Goal: Transaction & Acquisition: Purchase product/service

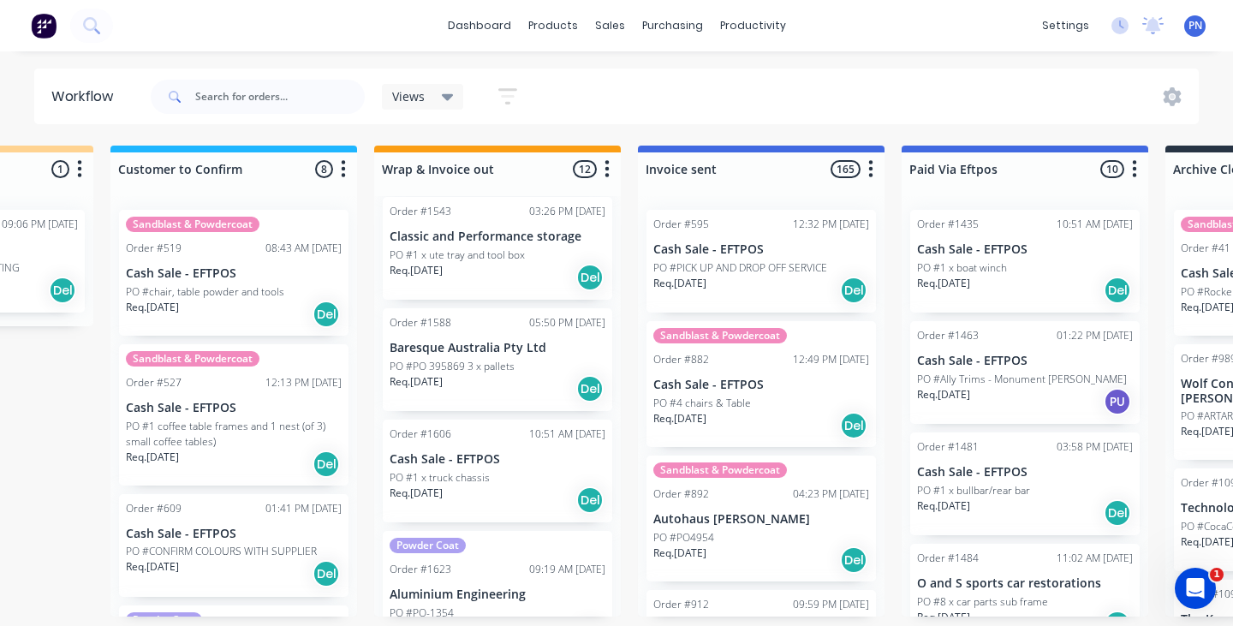
scroll to position [956, 0]
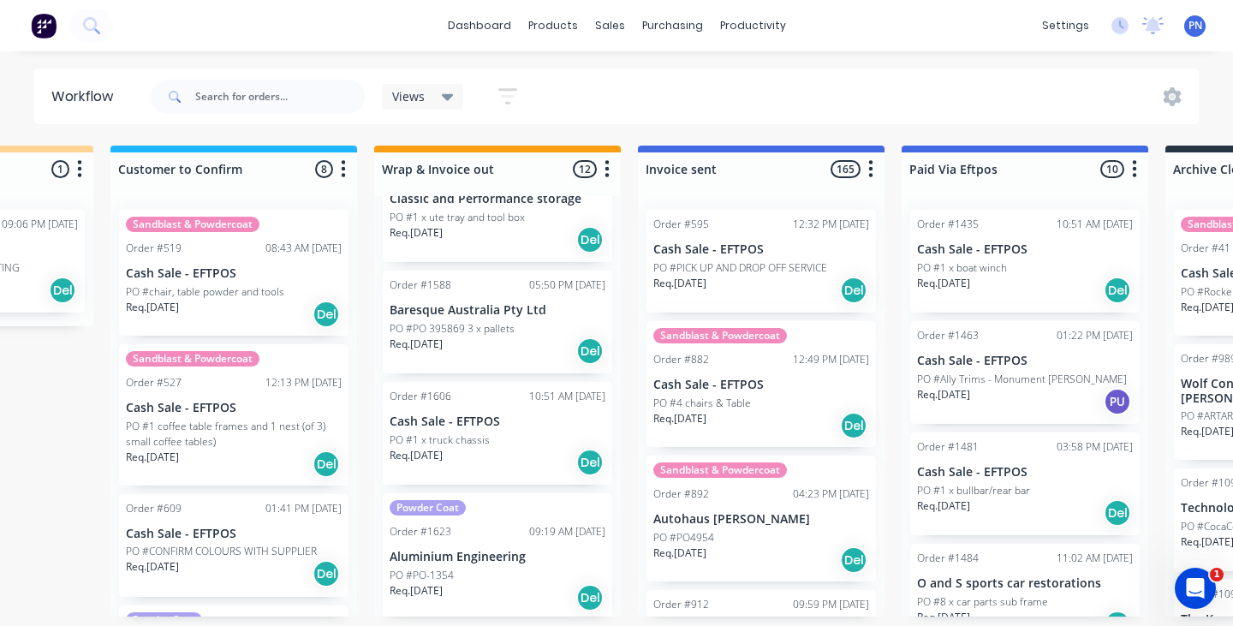
click at [518, 354] on div "Req. [DATE] Del" at bounding box center [498, 351] width 216 height 29
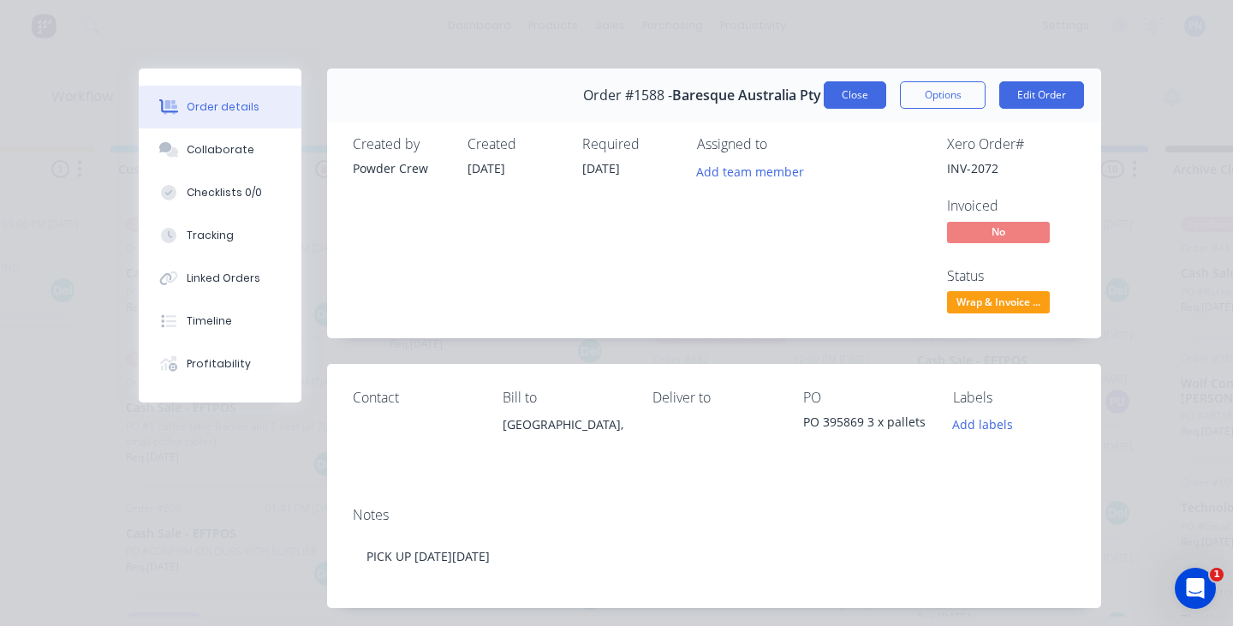
click at [856, 92] on button "Close" at bounding box center [855, 94] width 63 height 27
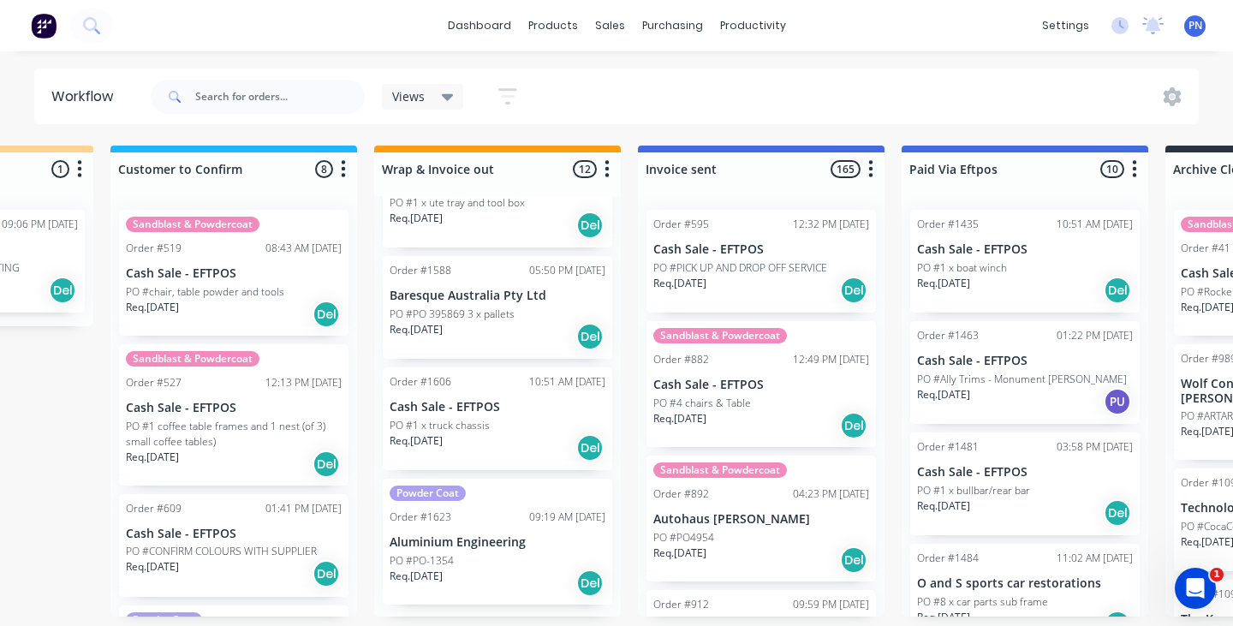
scroll to position [965, 0]
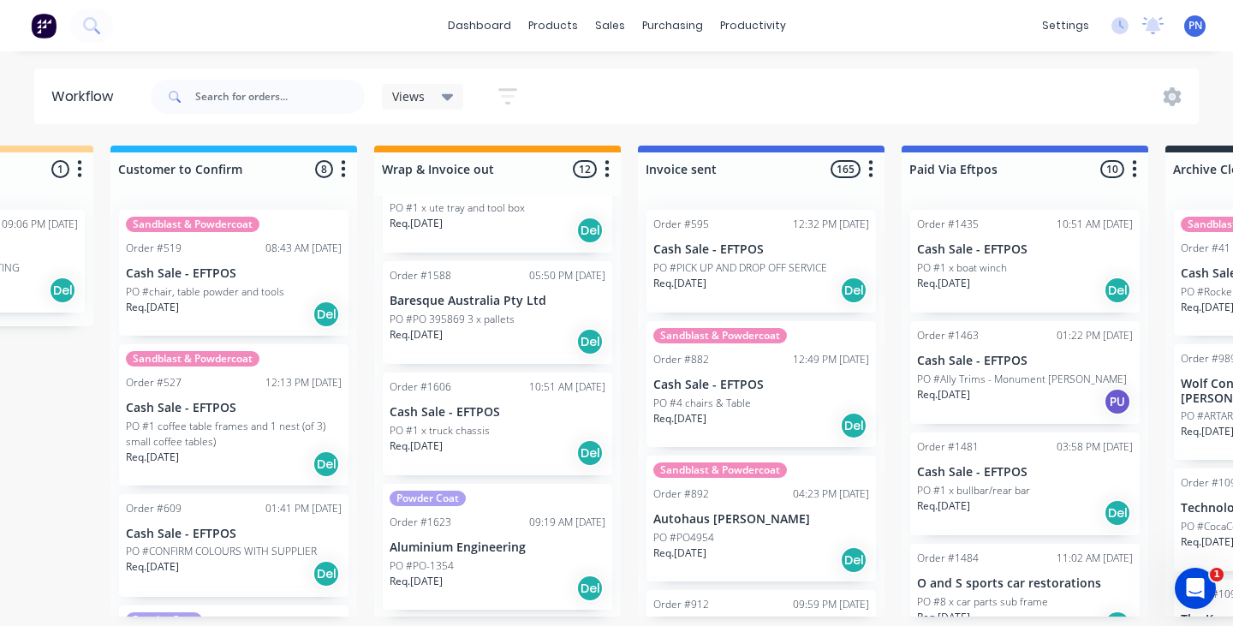
click at [527, 589] on div "Req. [DATE] Del" at bounding box center [498, 588] width 216 height 29
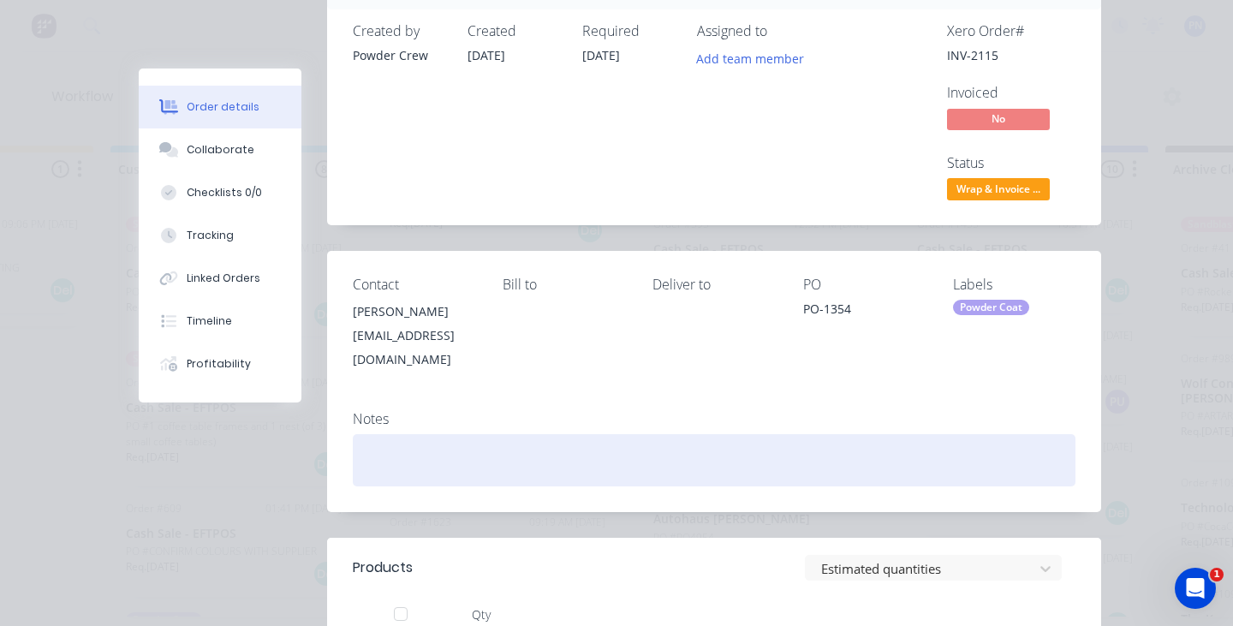
scroll to position [51, 0]
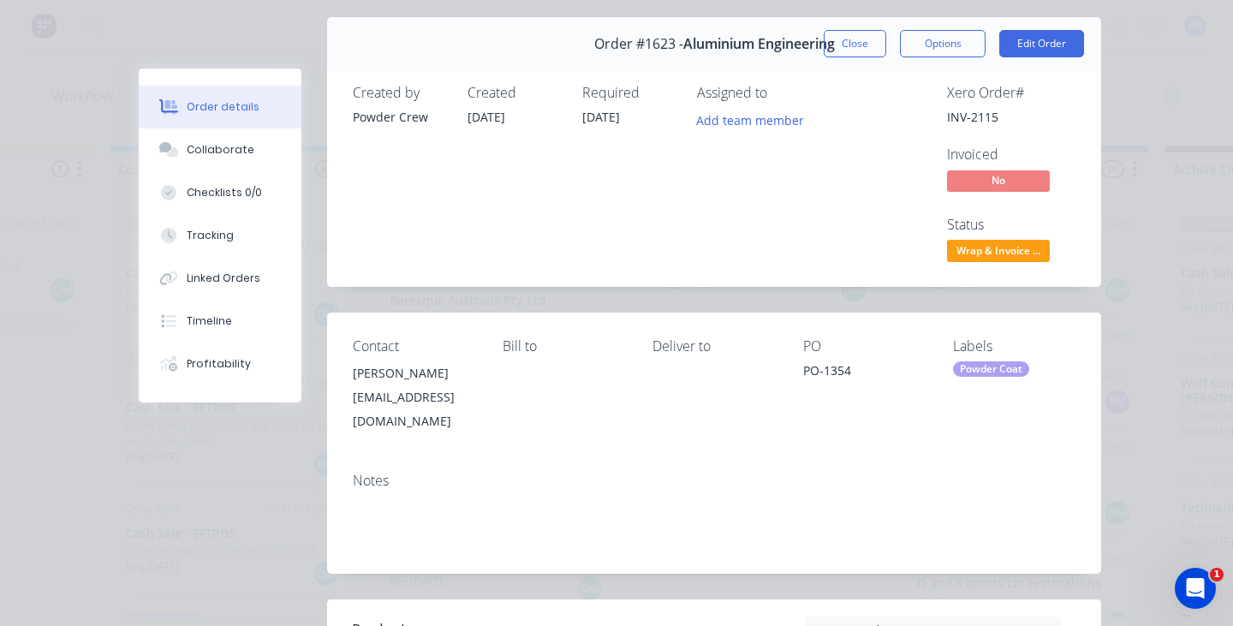
click at [968, 248] on span "Wrap & Invoice ..." at bounding box center [998, 250] width 103 height 21
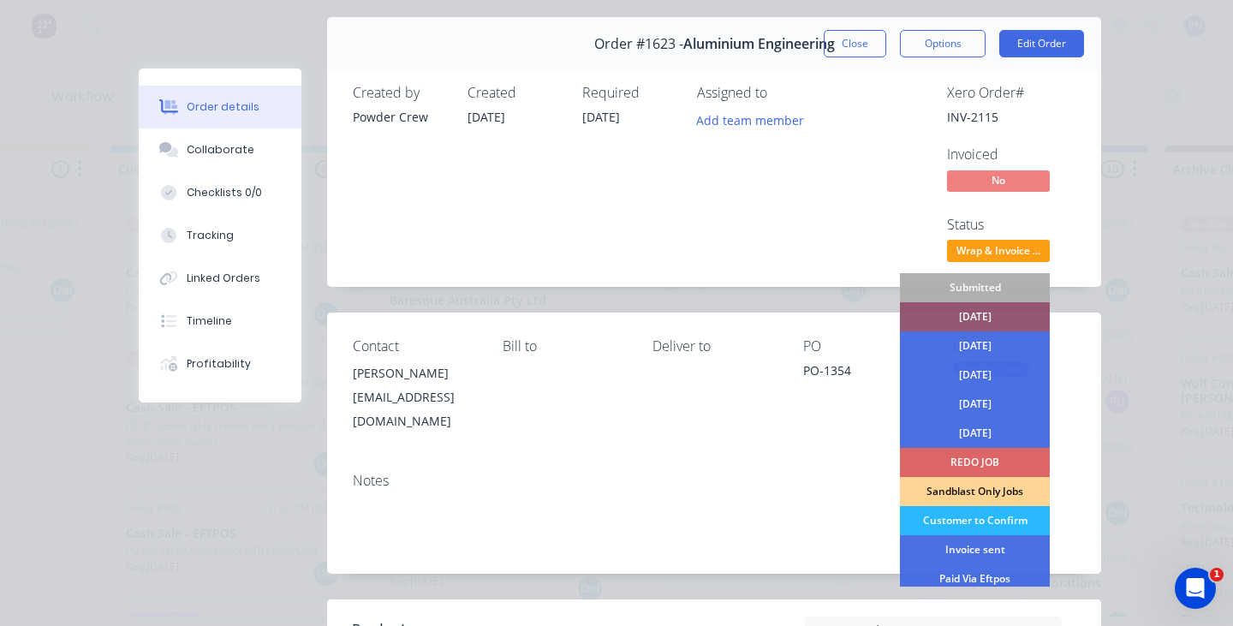
click at [968, 248] on span "Wrap & Invoice ..." at bounding box center [998, 250] width 103 height 21
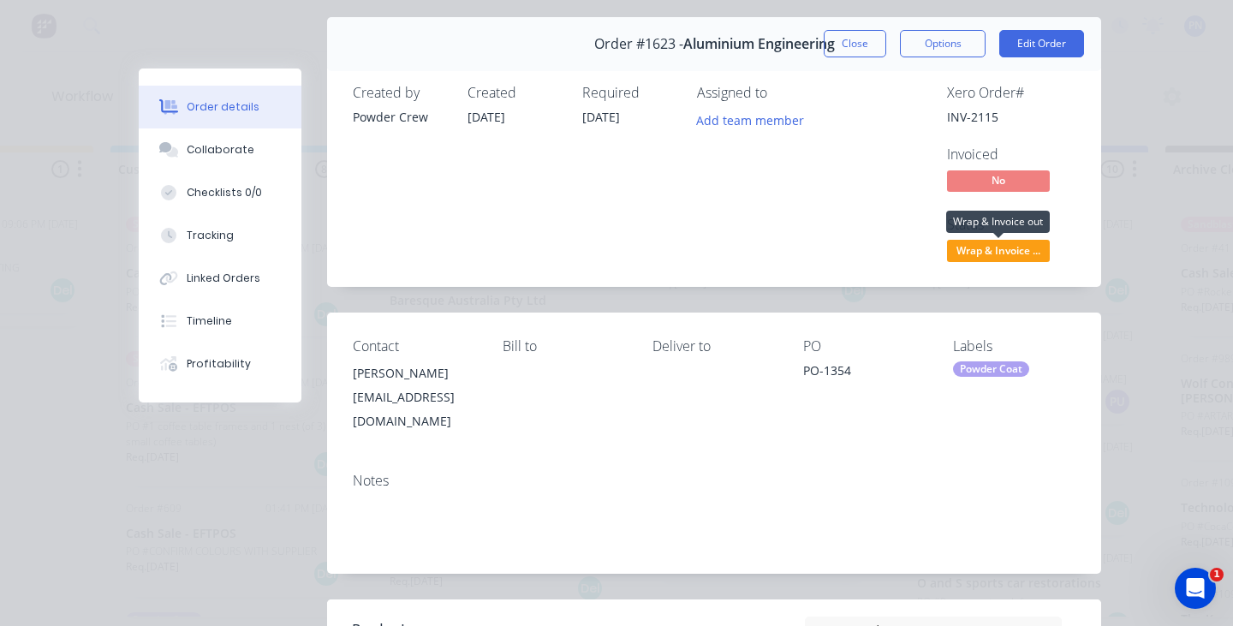
click at [1003, 253] on span "Wrap & Invoice ..." at bounding box center [998, 250] width 103 height 21
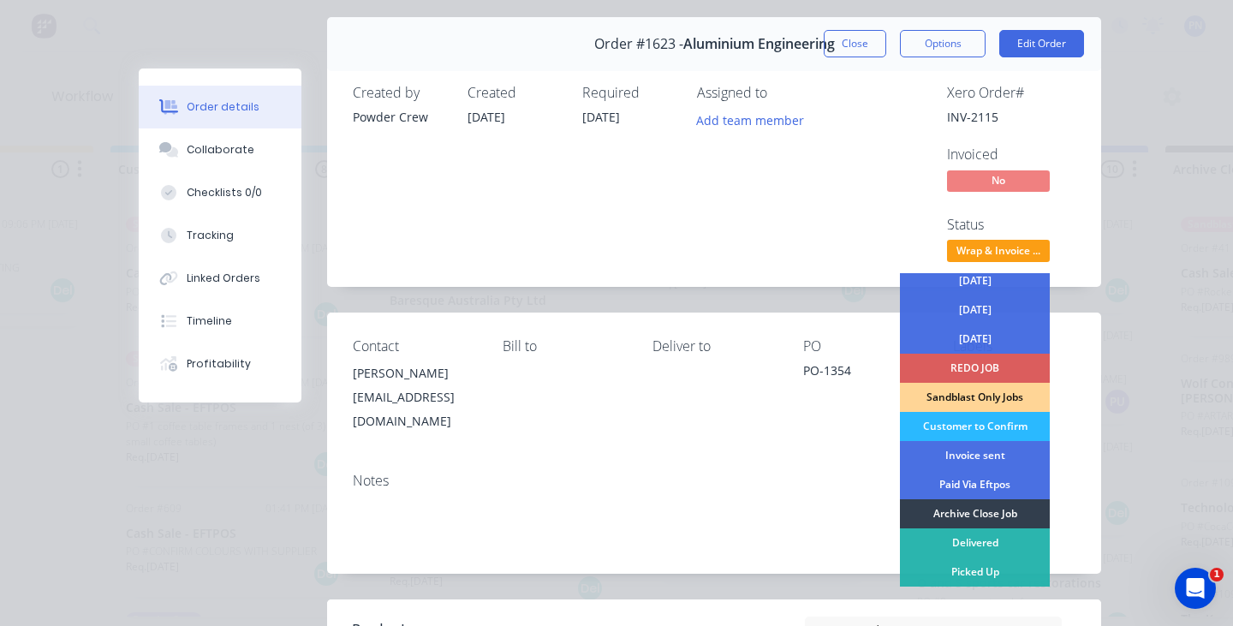
scroll to position [94, 0]
click at [972, 456] on div "Invoice sent" at bounding box center [975, 455] width 150 height 29
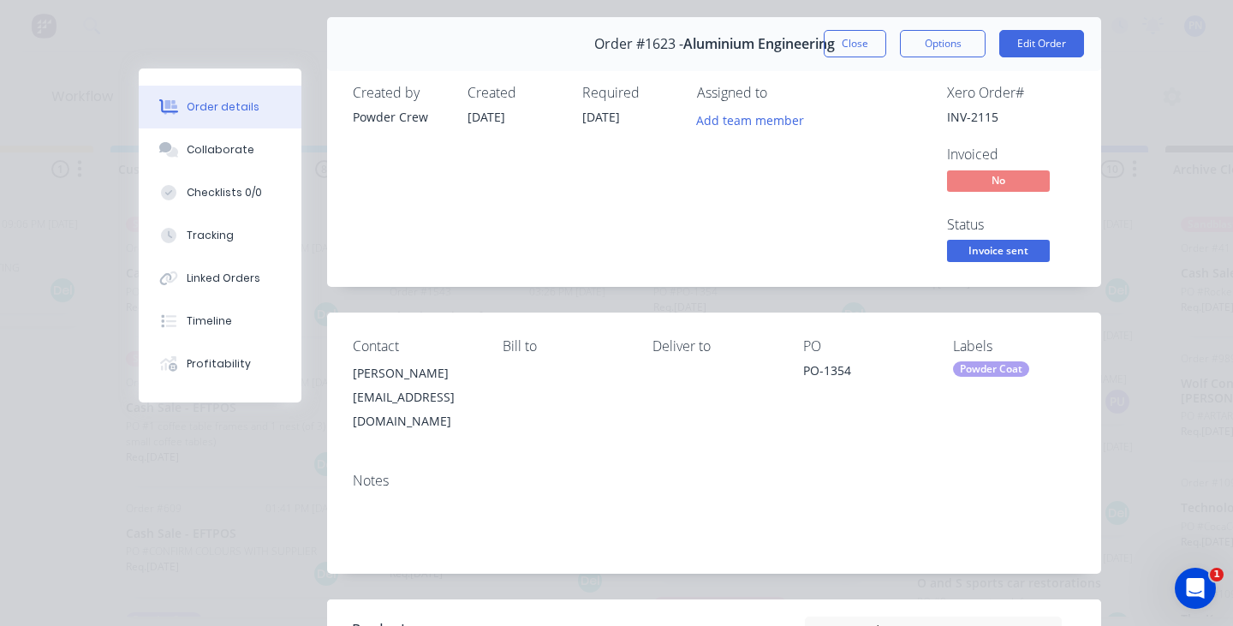
scroll to position [837, 0]
click at [859, 47] on button "Close" at bounding box center [855, 43] width 63 height 27
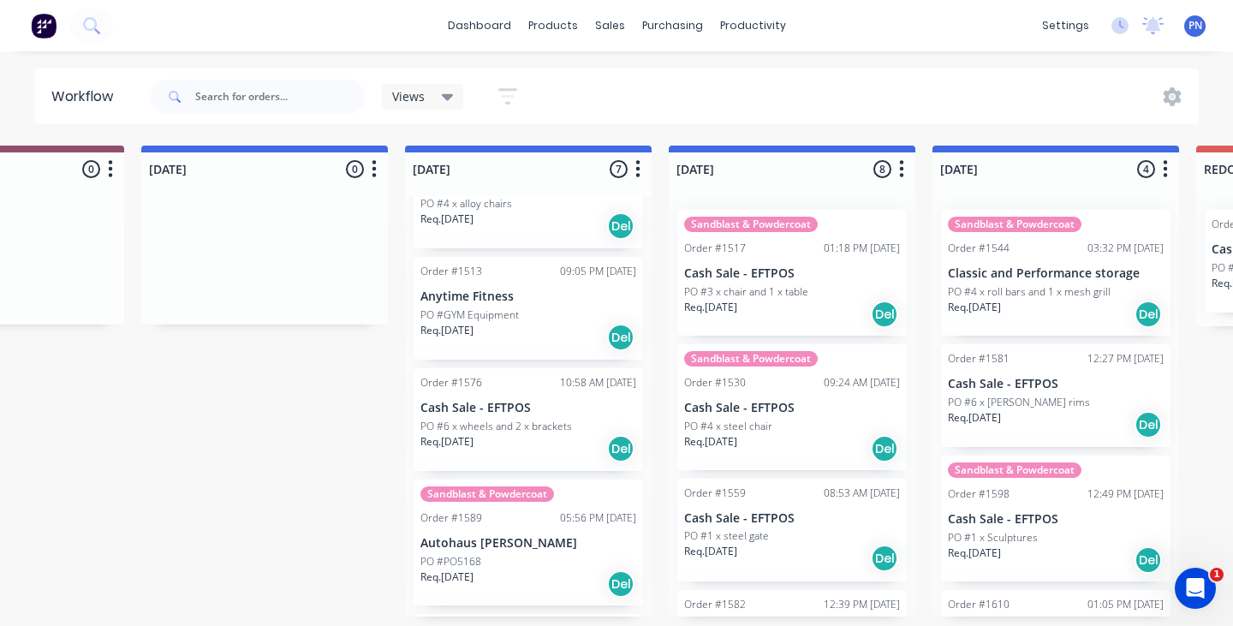
scroll to position [69, 0]
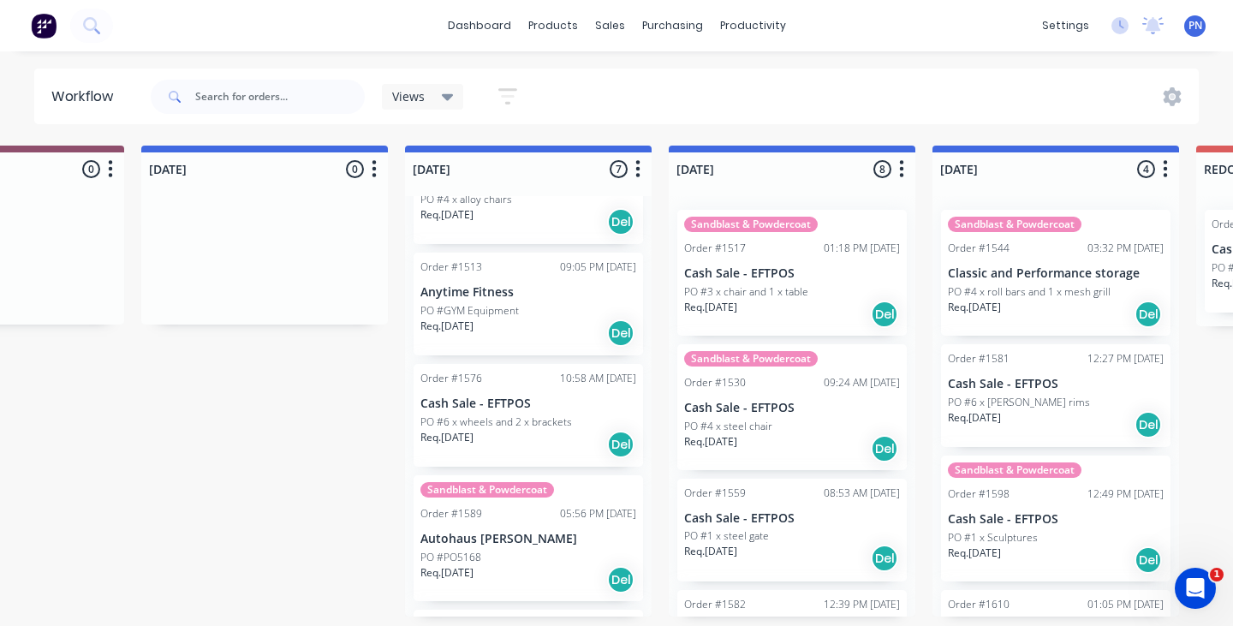
click at [547, 344] on div "Req. [DATE] Del" at bounding box center [528, 333] width 216 height 29
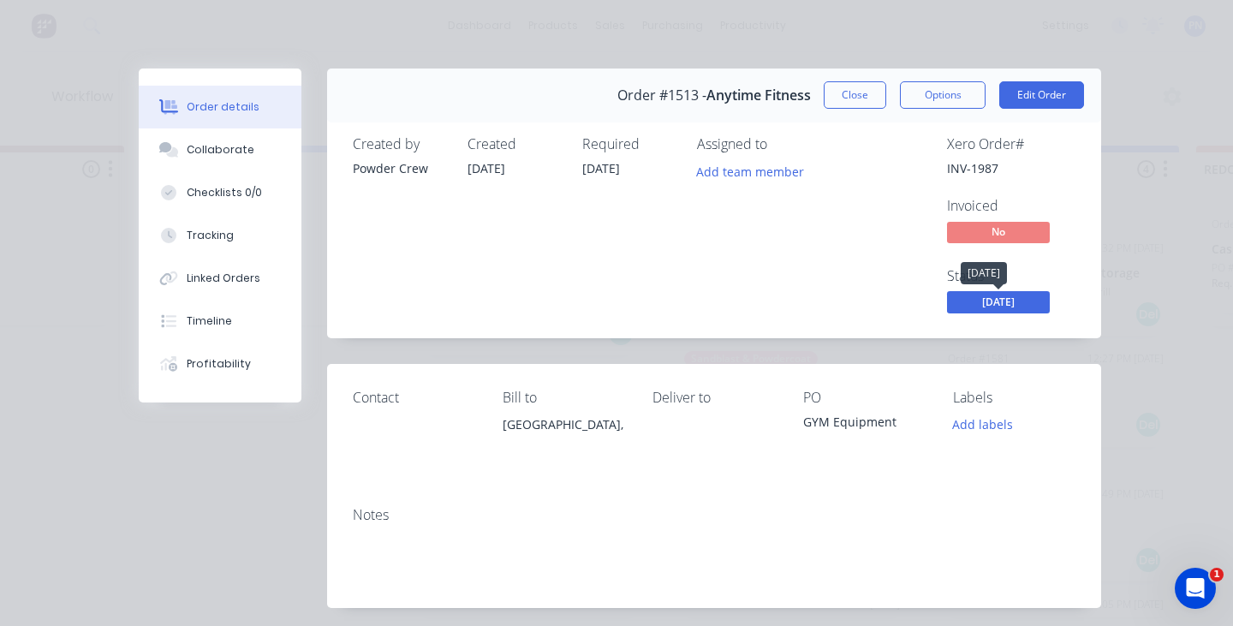
click at [1028, 292] on span "[DATE]" at bounding box center [998, 301] width 103 height 21
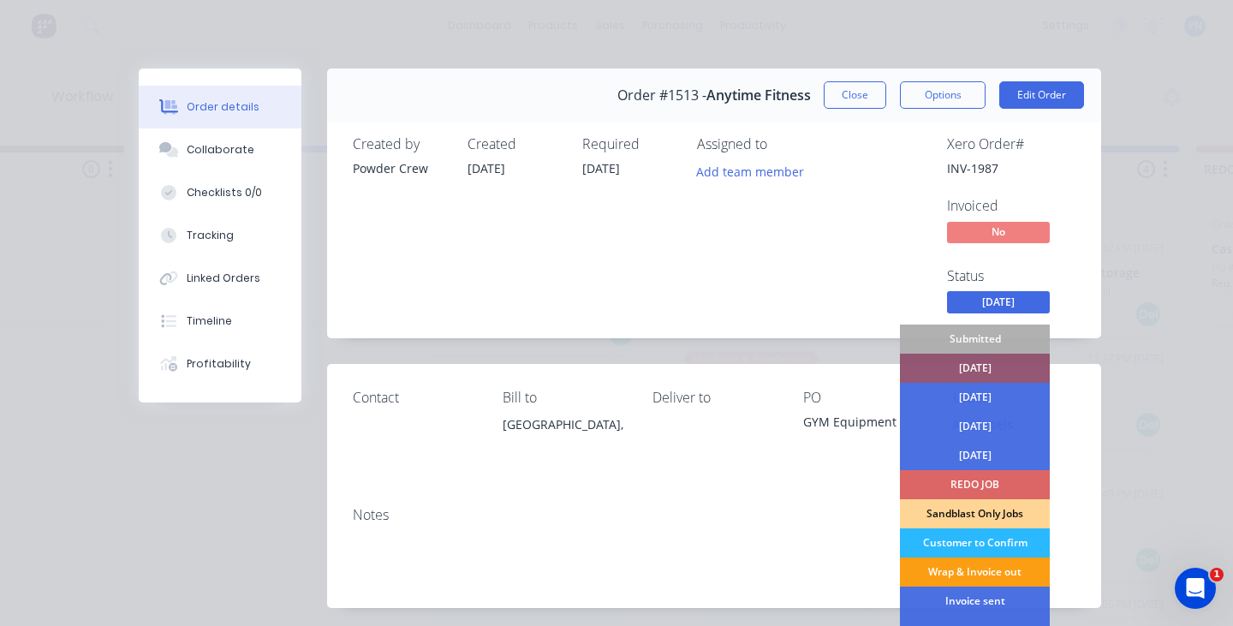
click at [985, 575] on div "Wrap & Invoice out" at bounding box center [975, 571] width 150 height 29
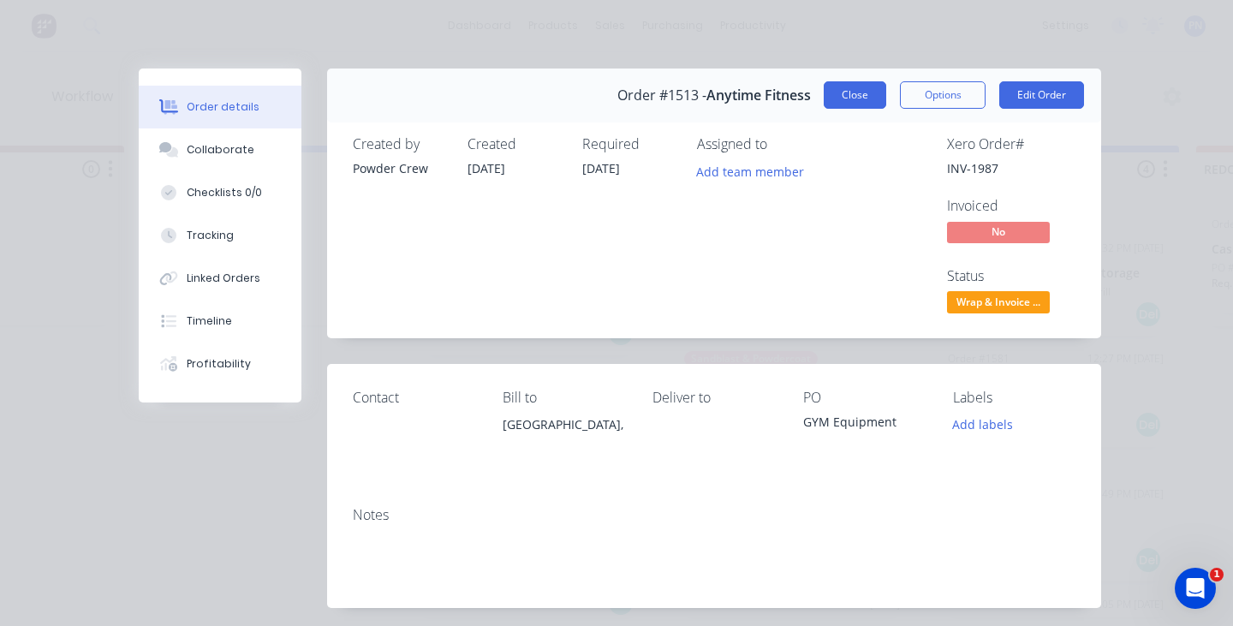
click at [861, 88] on button "Close" at bounding box center [855, 94] width 63 height 27
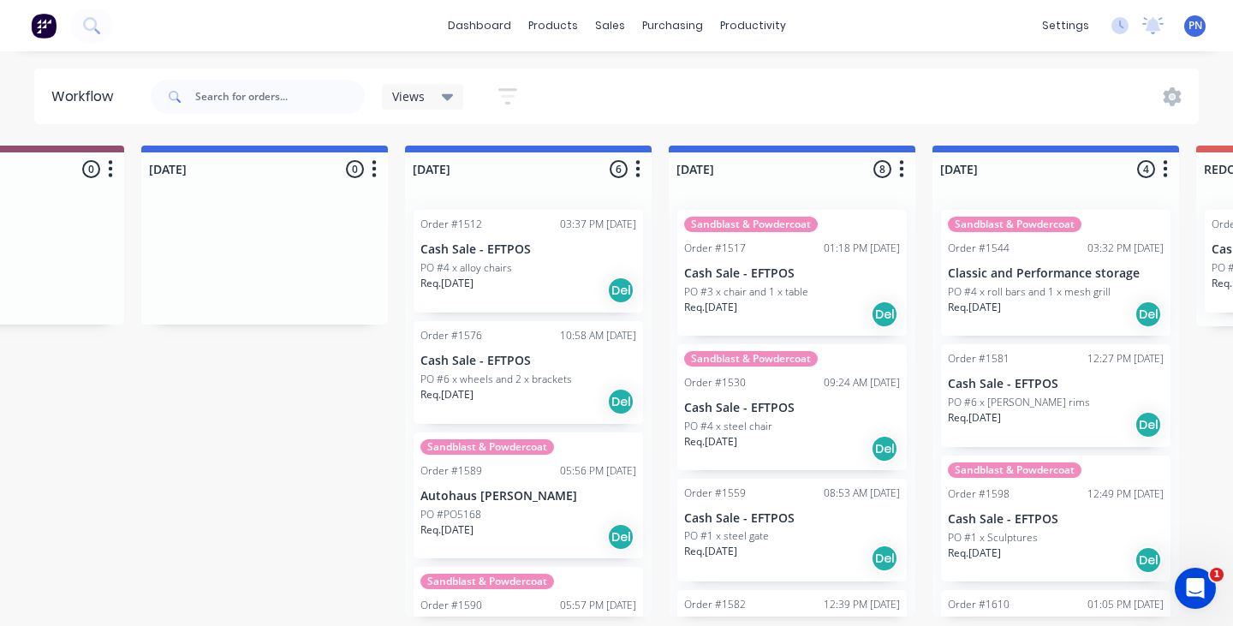
scroll to position [0, 423]
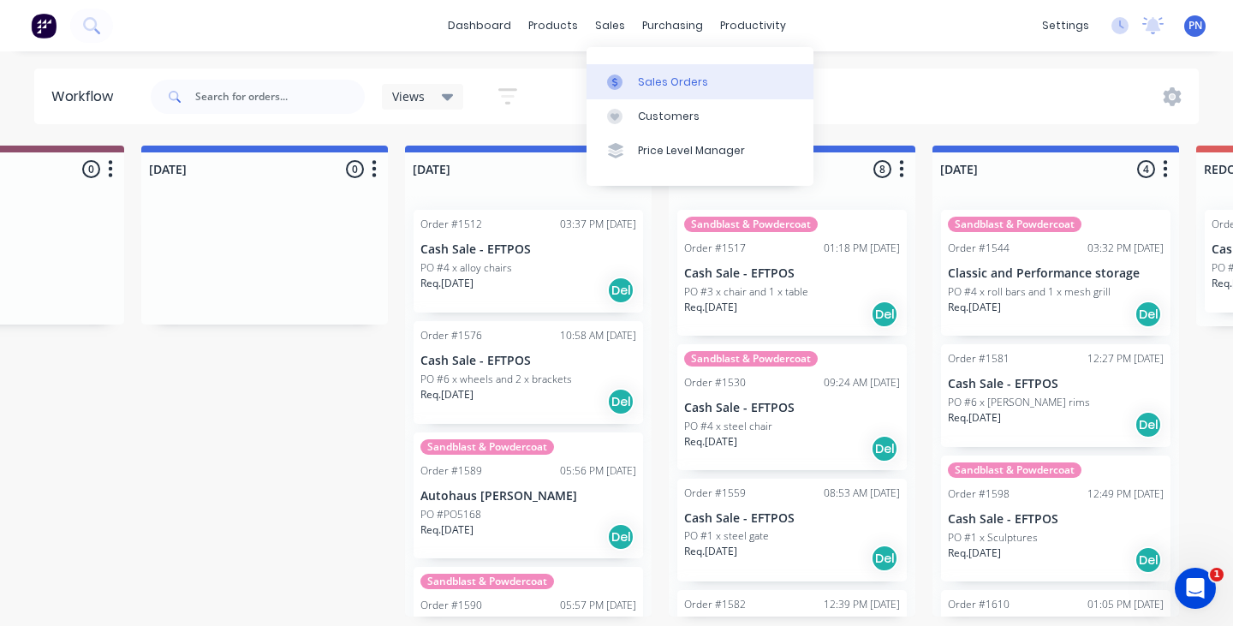
click at [647, 86] on div "Sales Orders" at bounding box center [673, 81] width 70 height 15
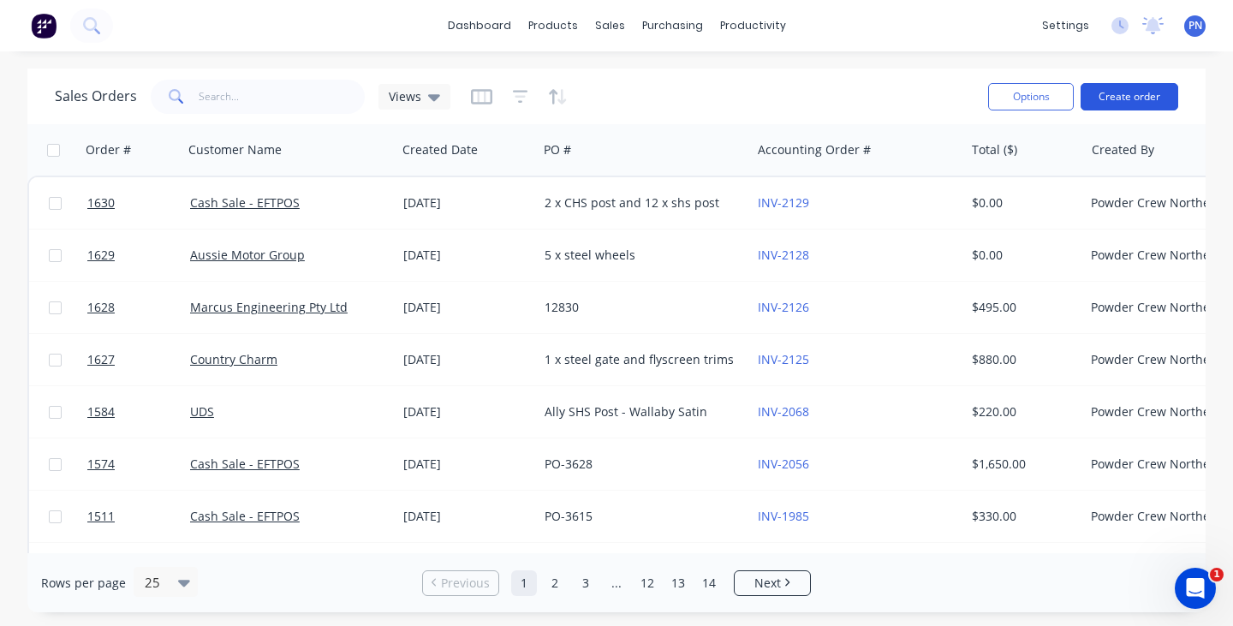
click at [1143, 93] on button "Create order" at bounding box center [1130, 96] width 98 height 27
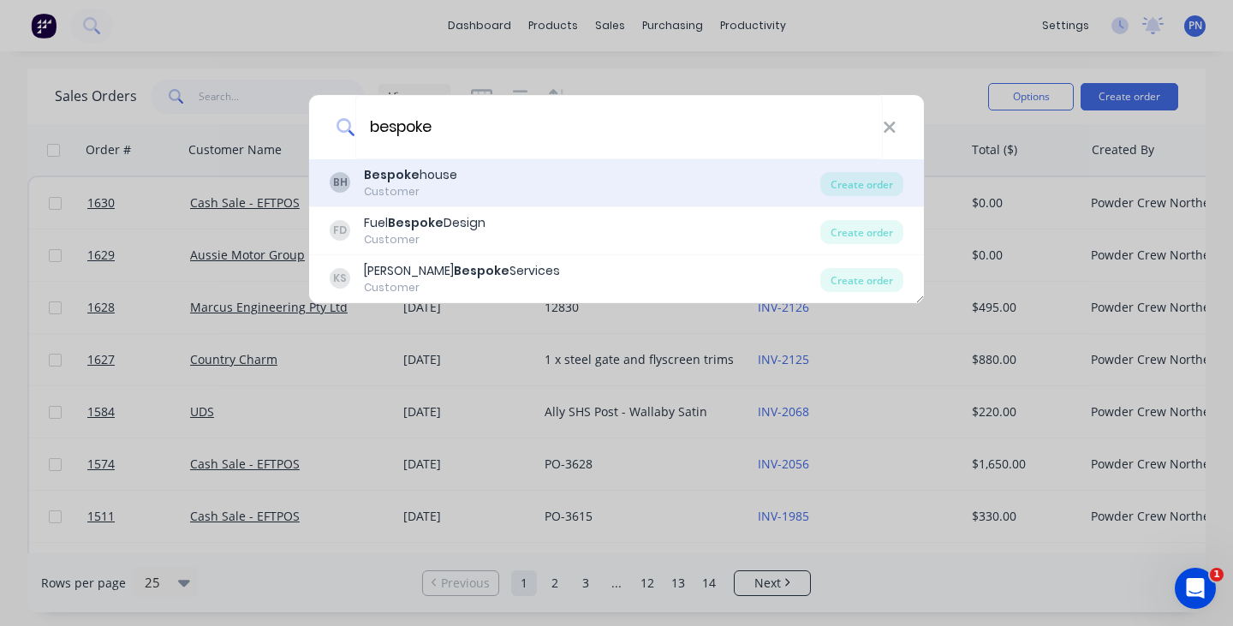
type input "bespoke"
click at [531, 183] on div "BH Bespoke house Customer" at bounding box center [575, 182] width 491 height 33
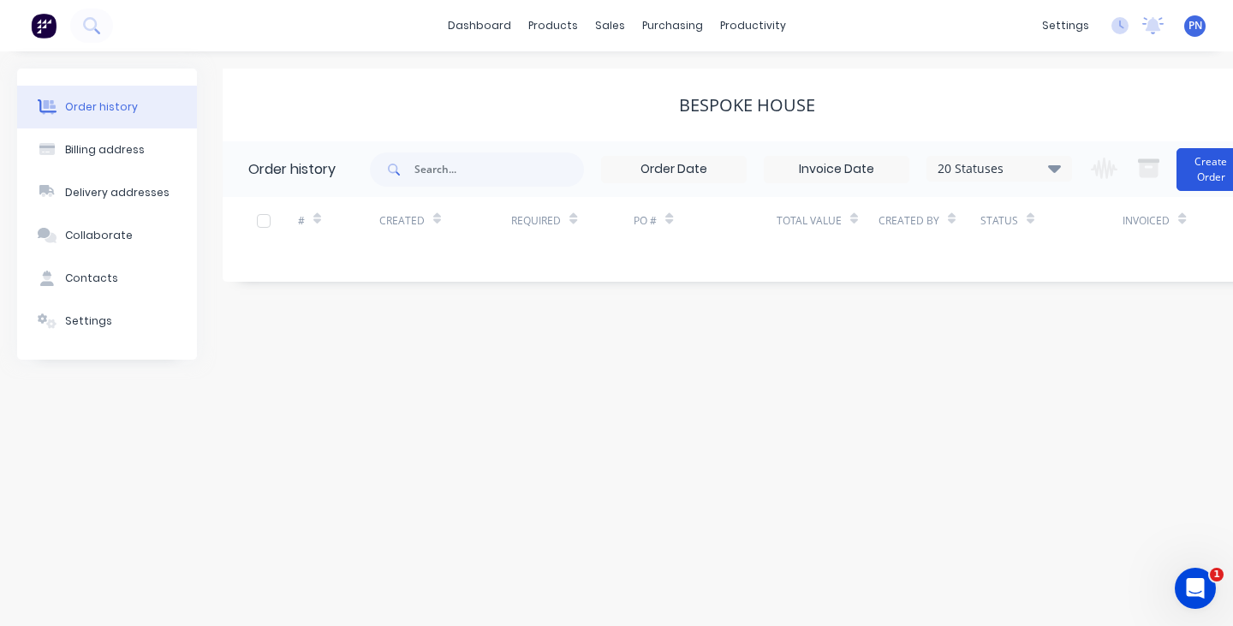
click at [1207, 171] on button "Create Order" at bounding box center [1211, 169] width 69 height 43
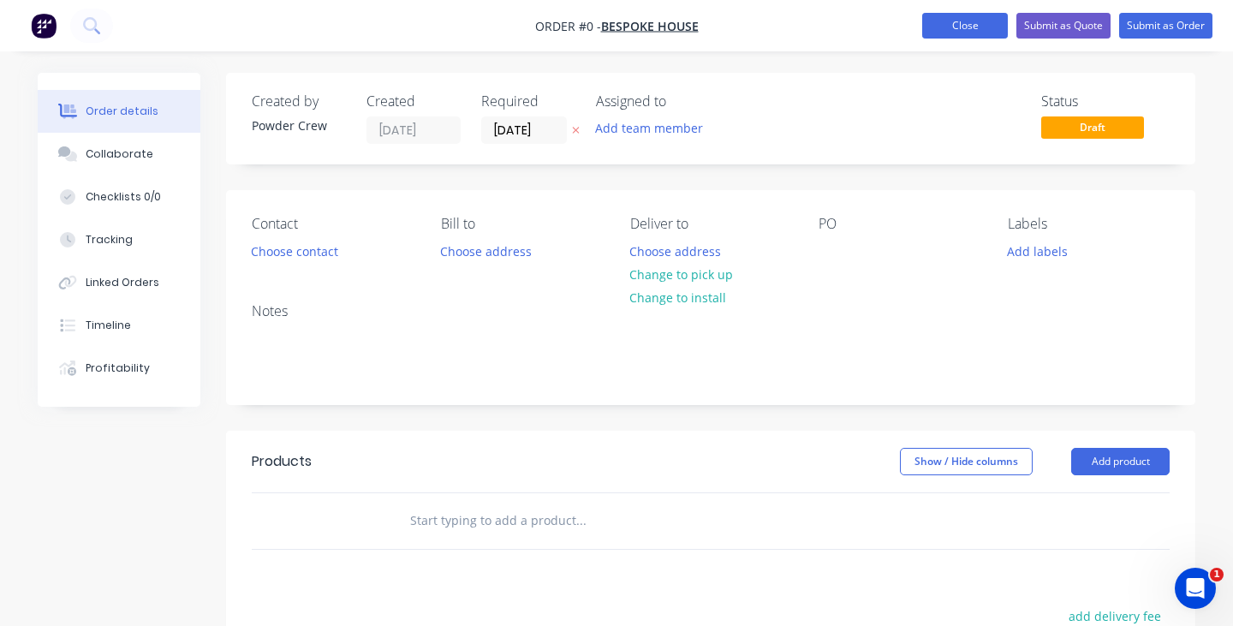
click at [975, 30] on button "Close" at bounding box center [965, 26] width 86 height 26
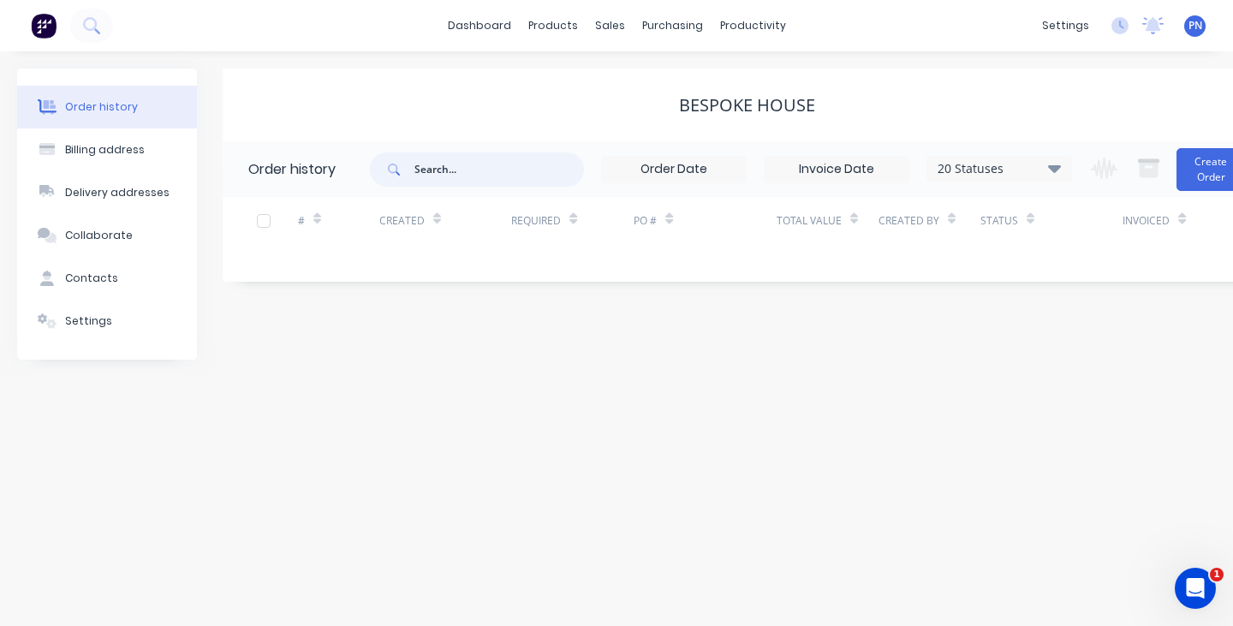
click at [486, 177] on input "text" at bounding box center [499, 169] width 170 height 34
type input "bespo"
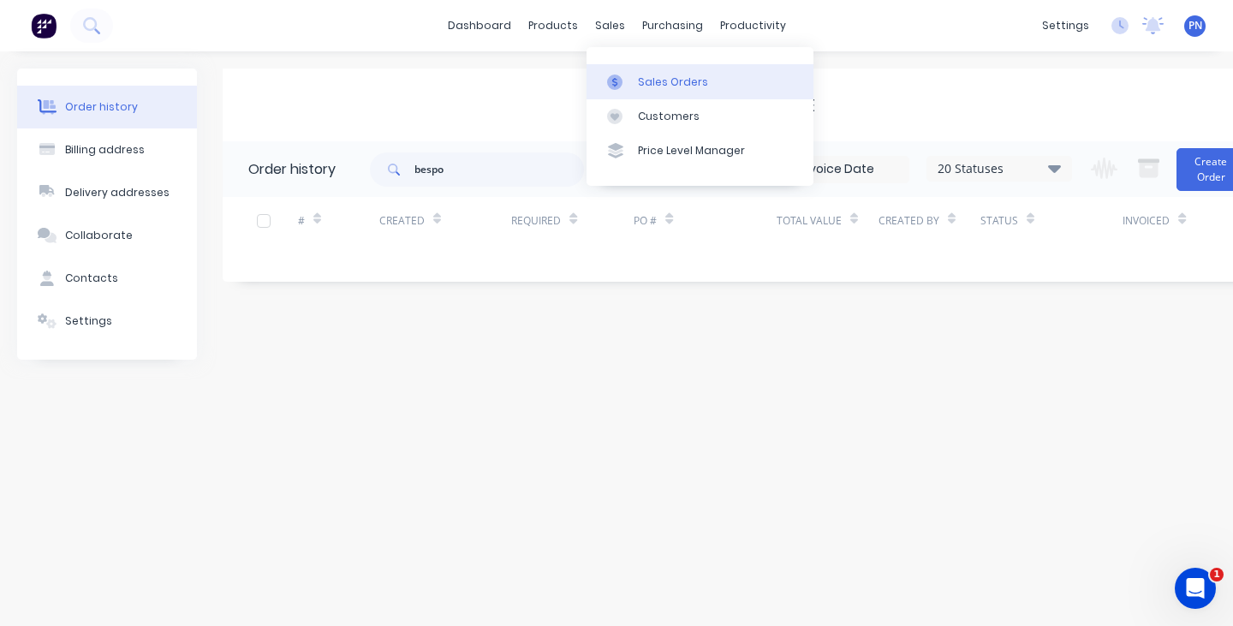
click at [649, 69] on link "Sales Orders" at bounding box center [700, 81] width 227 height 34
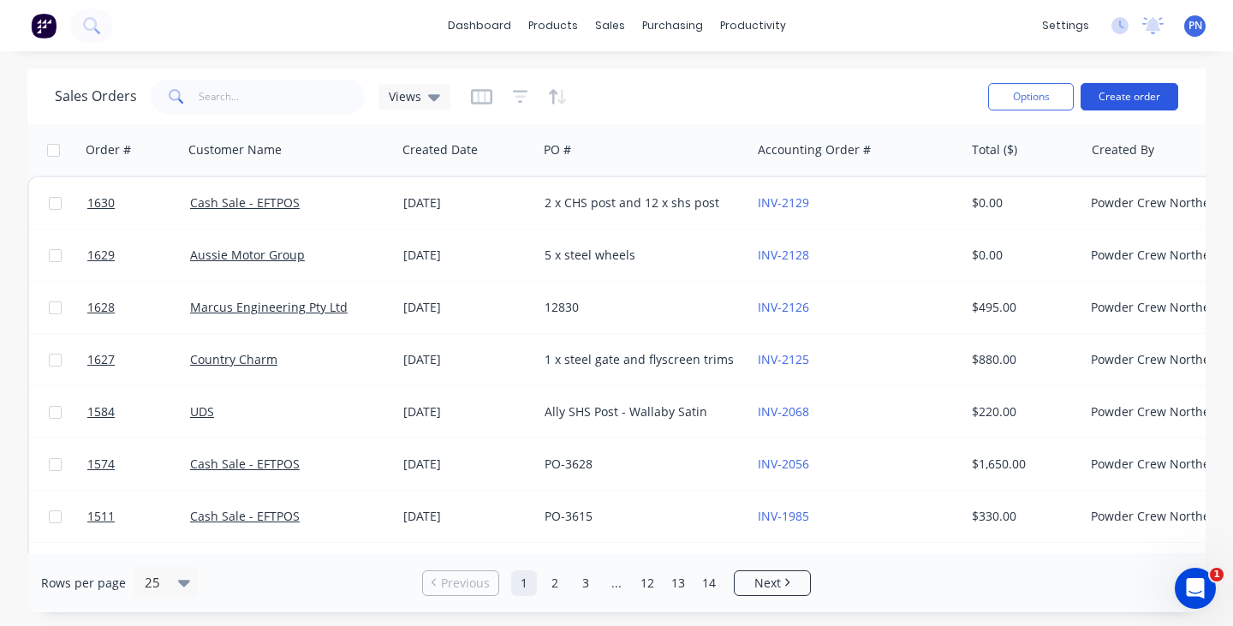
click at [1139, 99] on button "Create order" at bounding box center [1130, 96] width 98 height 27
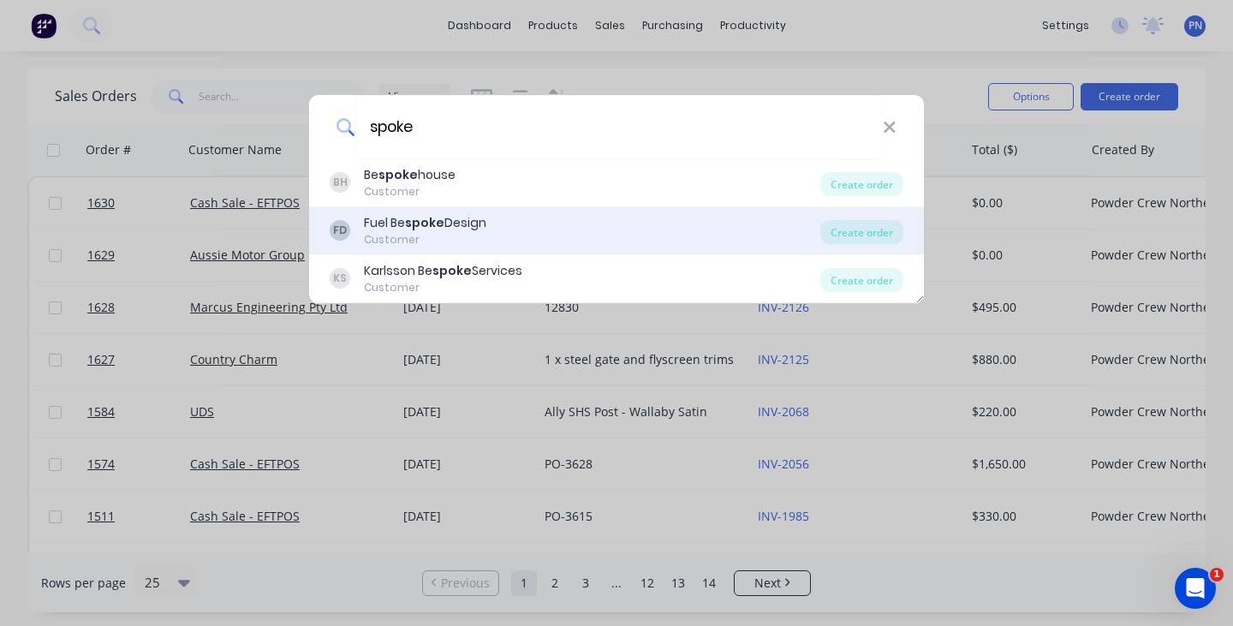
type input "spoke"
click at [504, 228] on div "FD Fuel Be spoke Design Customer" at bounding box center [575, 230] width 491 height 33
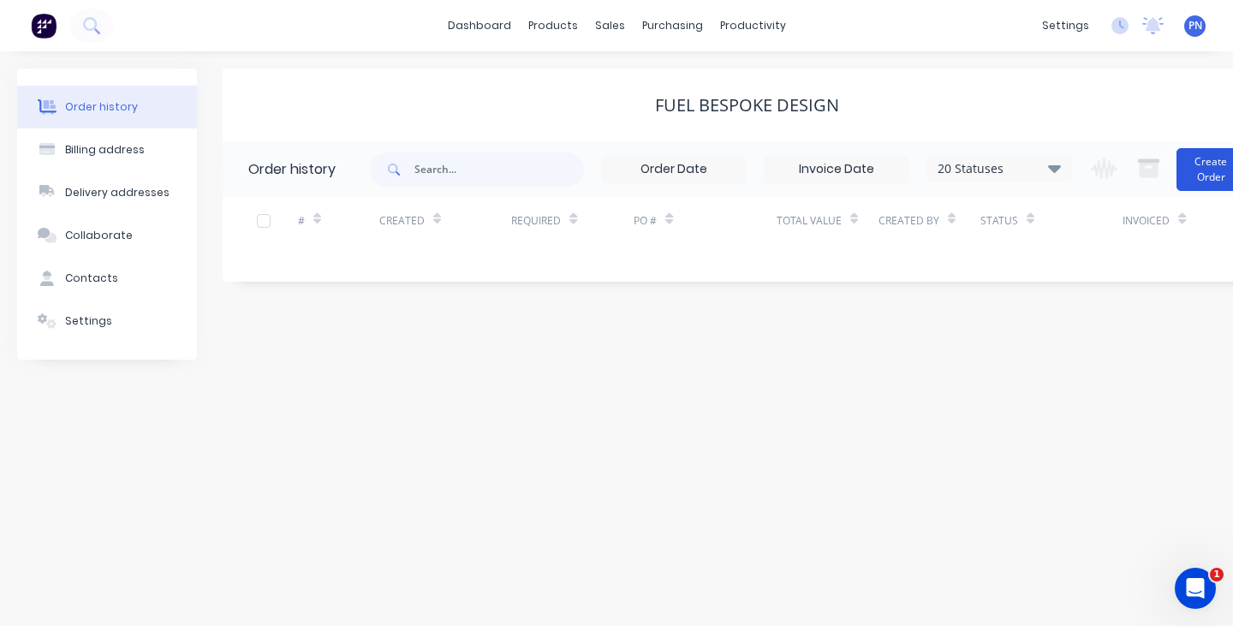
click at [1200, 168] on button "Create Order" at bounding box center [1211, 169] width 69 height 43
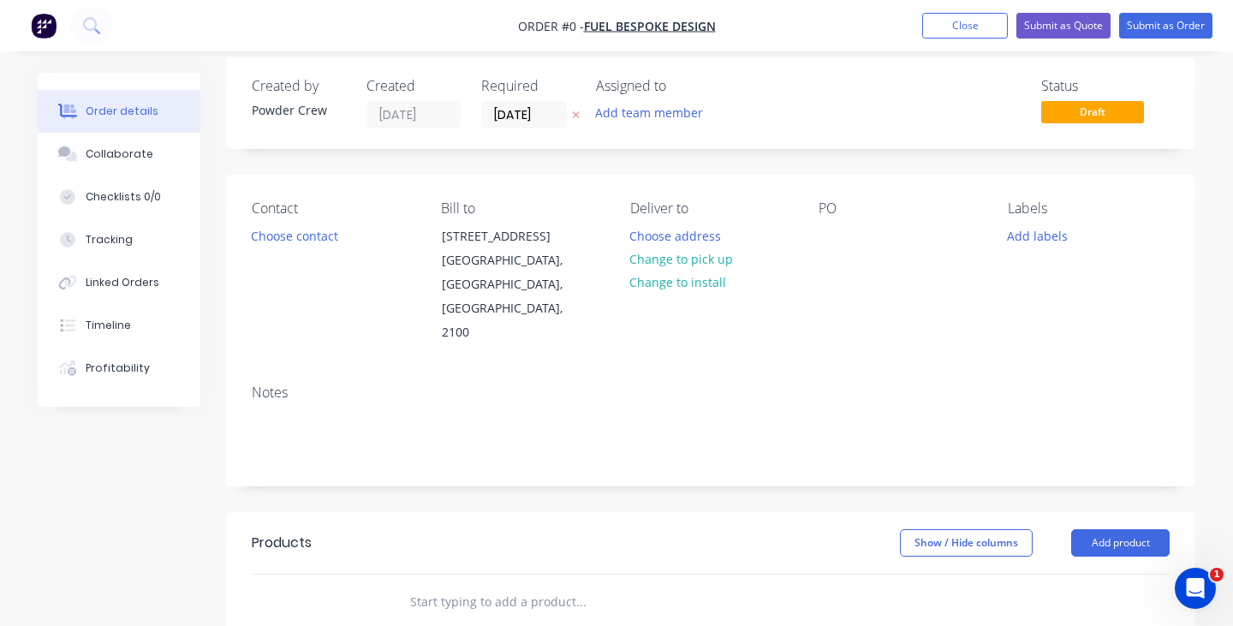
scroll to position [16, 0]
click at [837, 239] on div at bounding box center [832, 235] width 27 height 25
click at [866, 239] on div "2 x chair frames" at bounding box center [879, 235] width 120 height 25
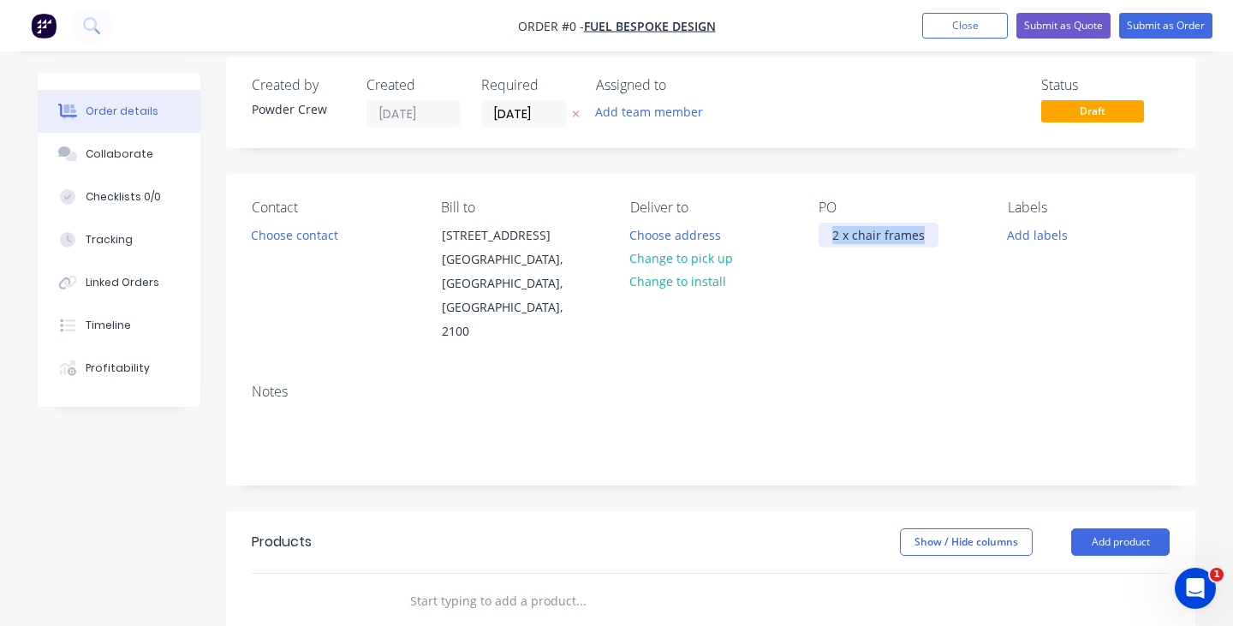
copy div "2 x chair frames"
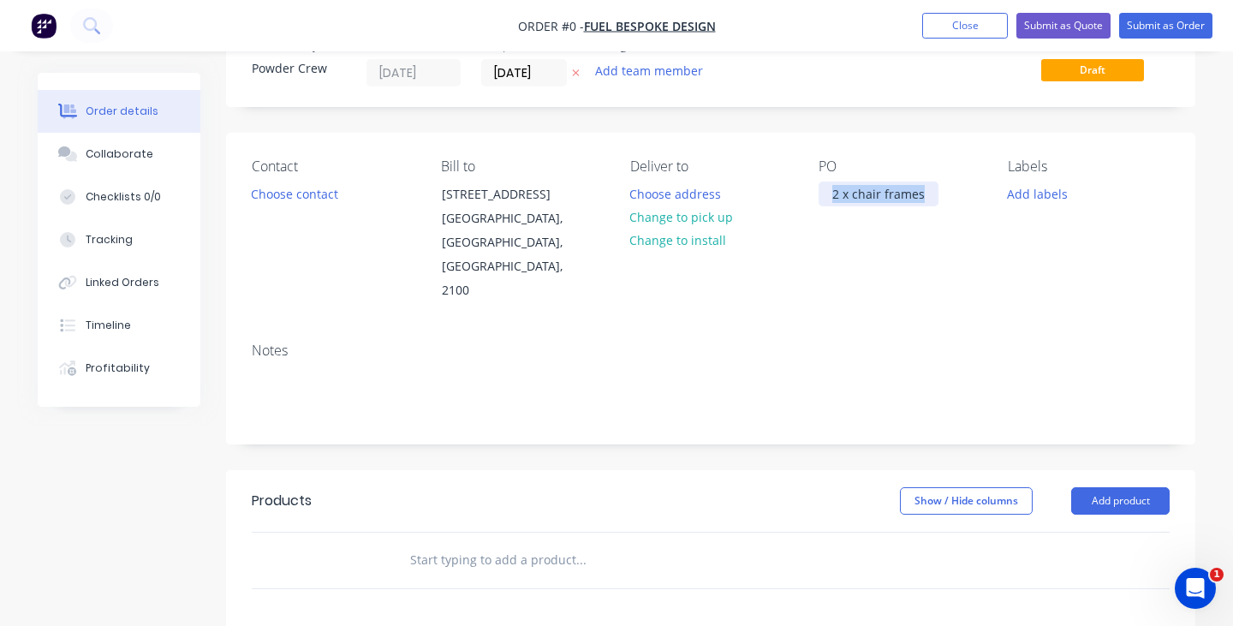
scroll to position [144, 0]
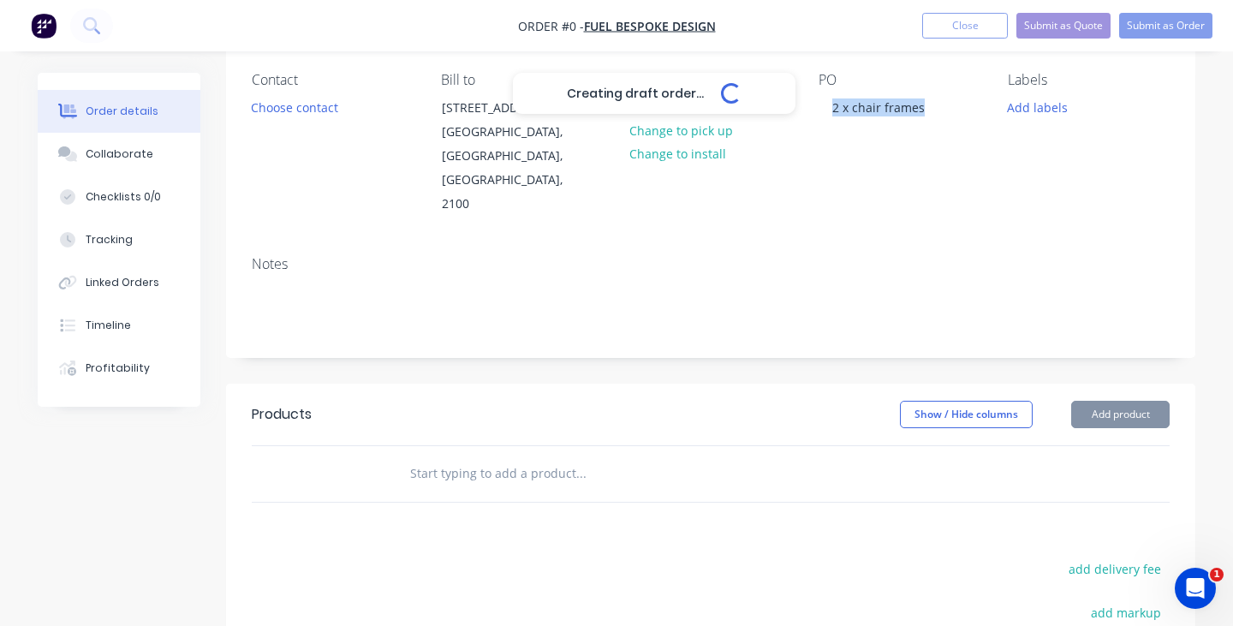
click at [1157, 364] on div "Creating draft order... Loading... Order details Collaborate Checklists 0/0 Tra…" at bounding box center [617, 434] width 1192 height 1010
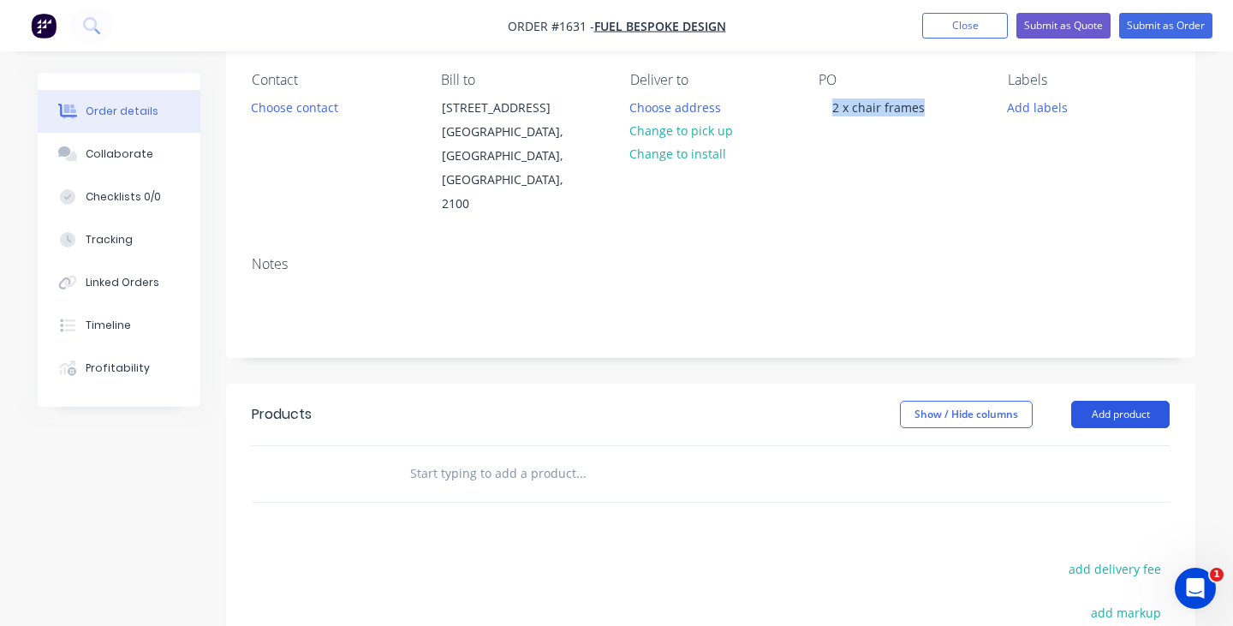
click at [1147, 401] on button "Add product" at bounding box center [1120, 414] width 98 height 27
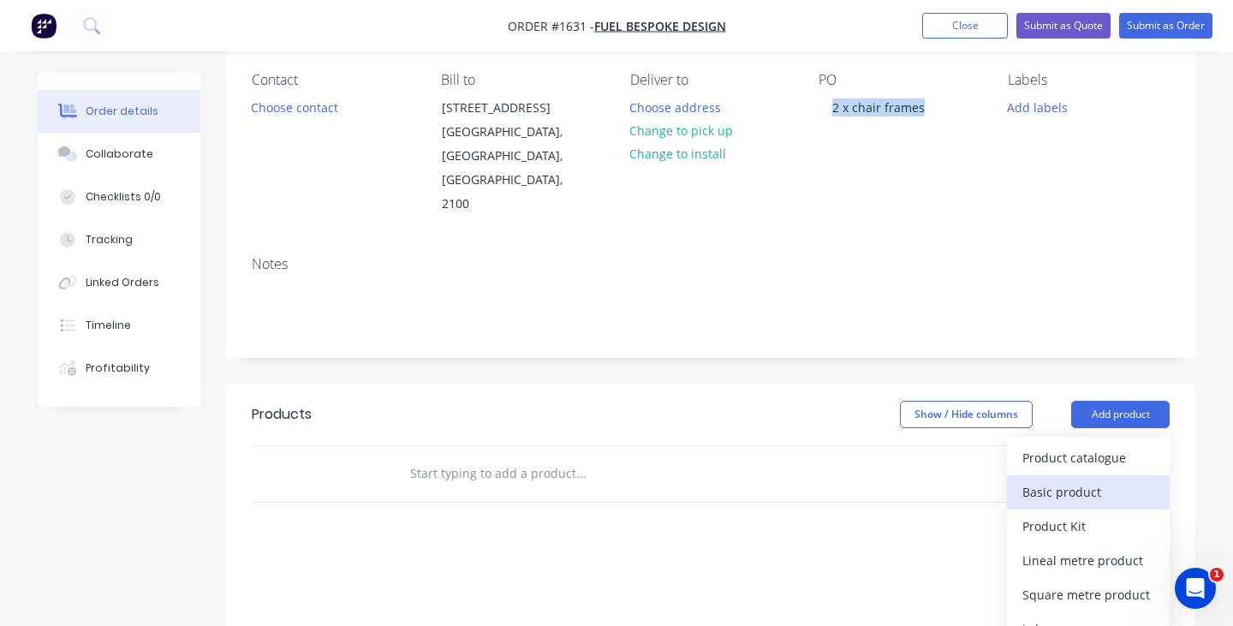
click at [1103, 480] on div "Basic product" at bounding box center [1088, 492] width 132 height 25
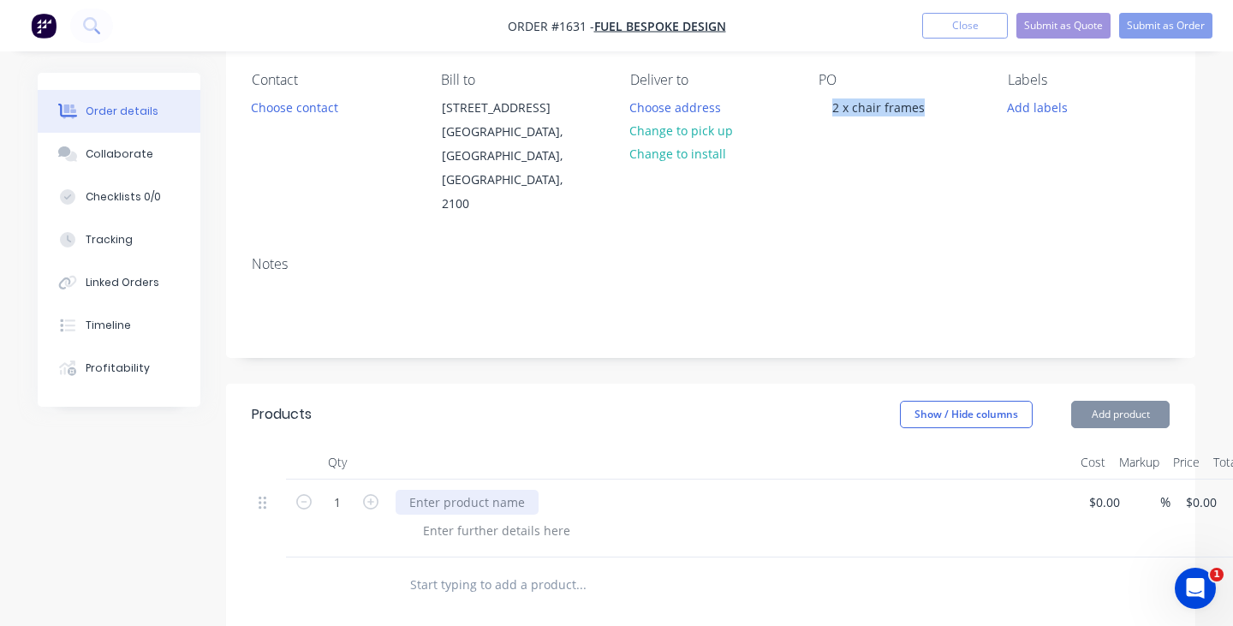
click at [504, 490] on div at bounding box center [467, 502] width 143 height 25
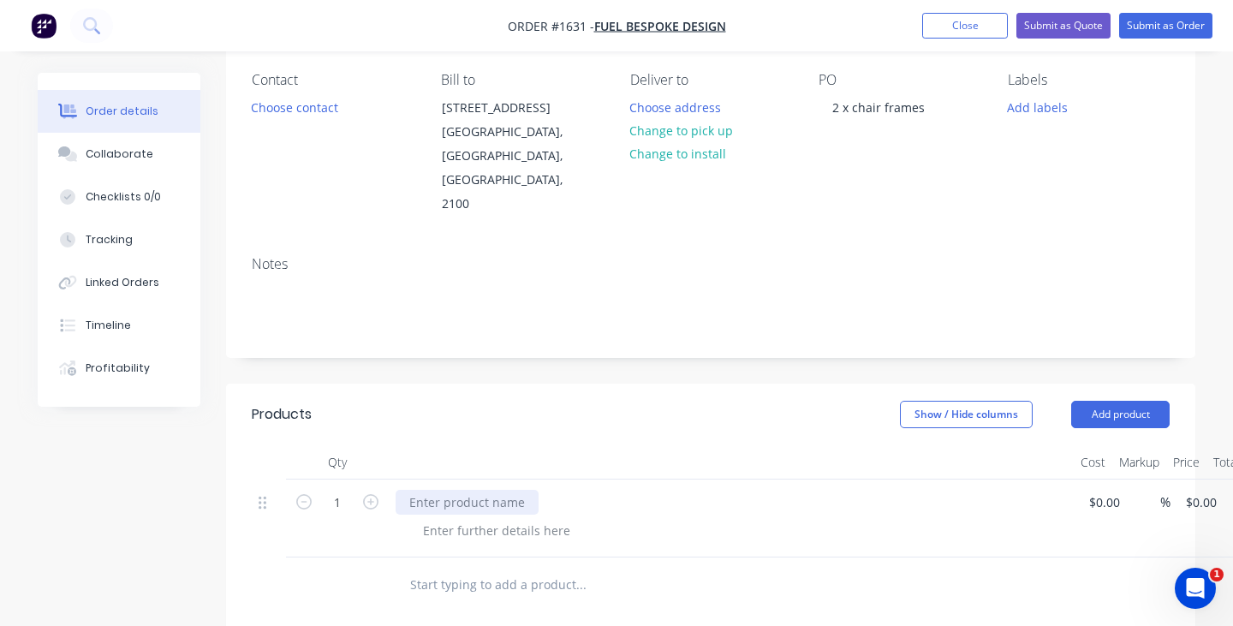
click at [501, 490] on div at bounding box center [467, 502] width 143 height 25
click at [502, 490] on div at bounding box center [467, 502] width 143 height 25
paste div
click at [1092, 490] on input at bounding box center [1098, 502] width 20 height 25
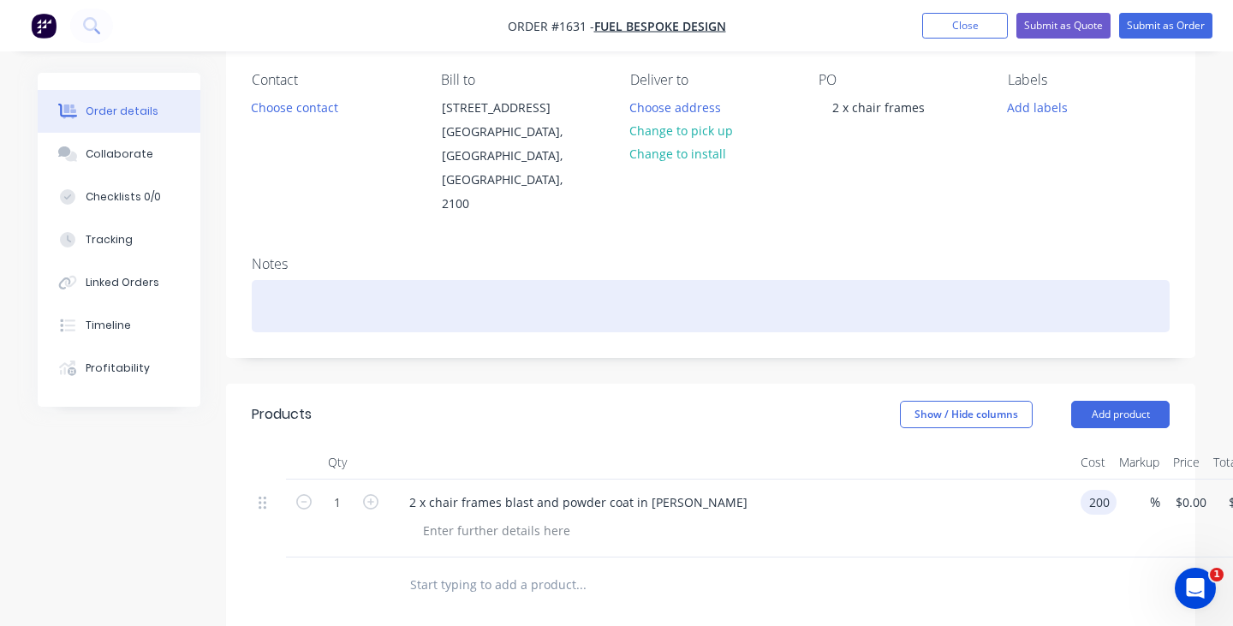
type input "$200.00"
click at [1141, 280] on div at bounding box center [711, 306] width 918 height 52
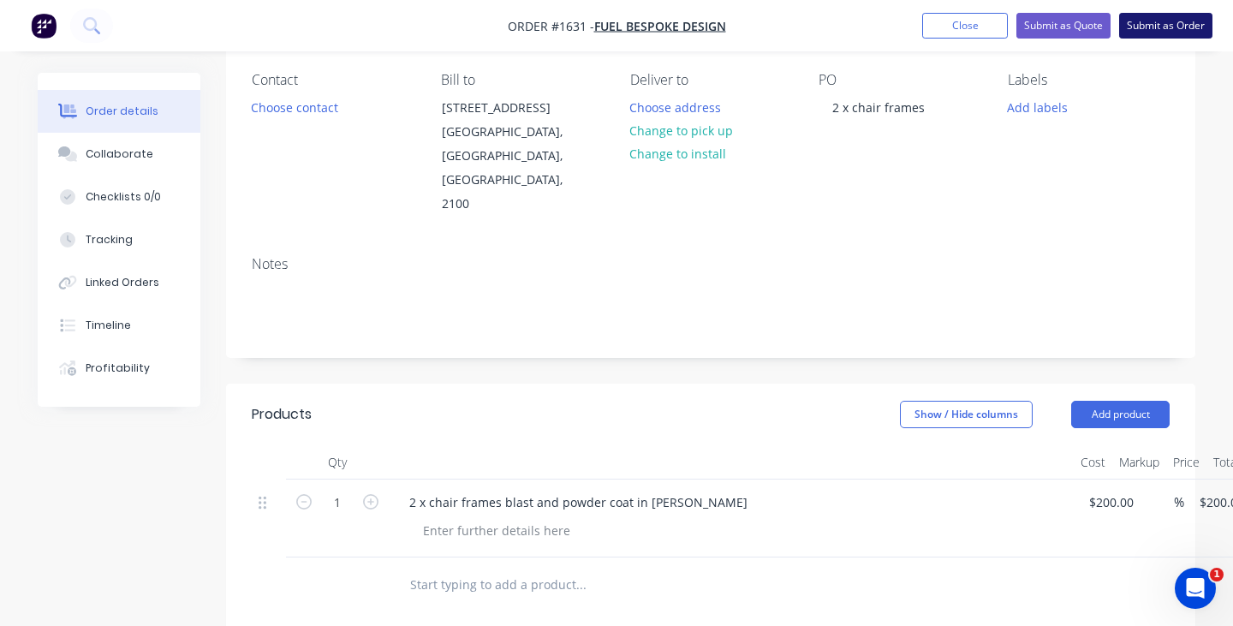
click at [1146, 27] on button "Submit as Order" at bounding box center [1165, 26] width 93 height 26
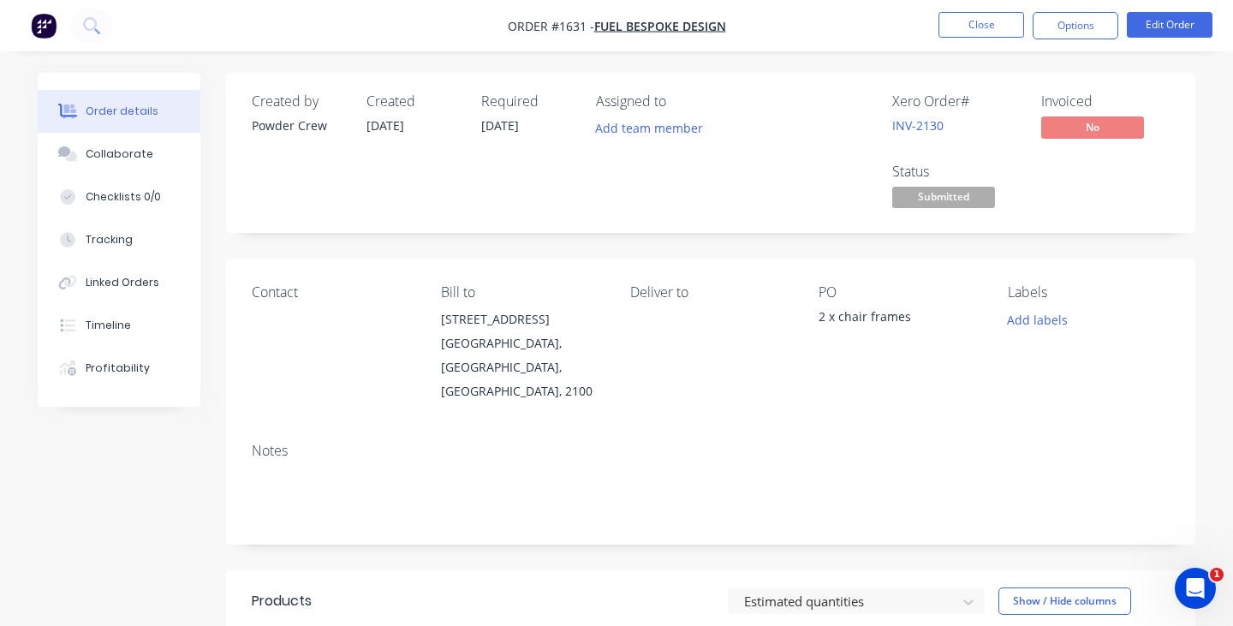
click at [964, 199] on span "Submitted" at bounding box center [943, 197] width 103 height 21
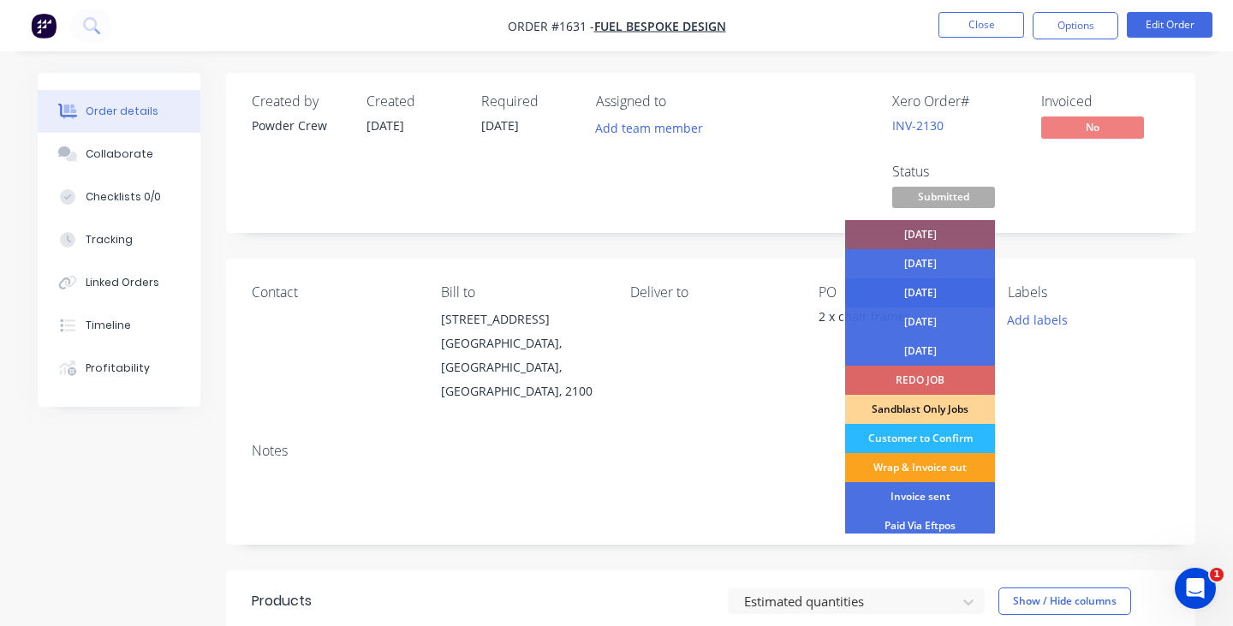
click at [945, 289] on div "[DATE]" at bounding box center [920, 292] width 150 height 29
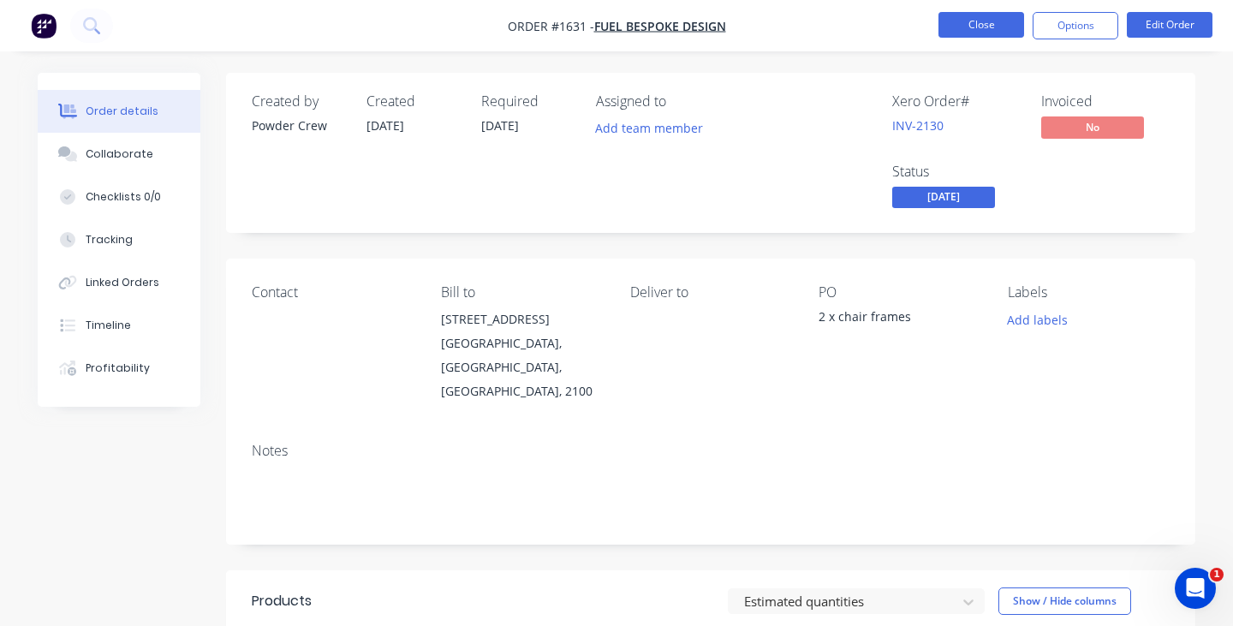
click at [970, 34] on button "Close" at bounding box center [982, 25] width 86 height 26
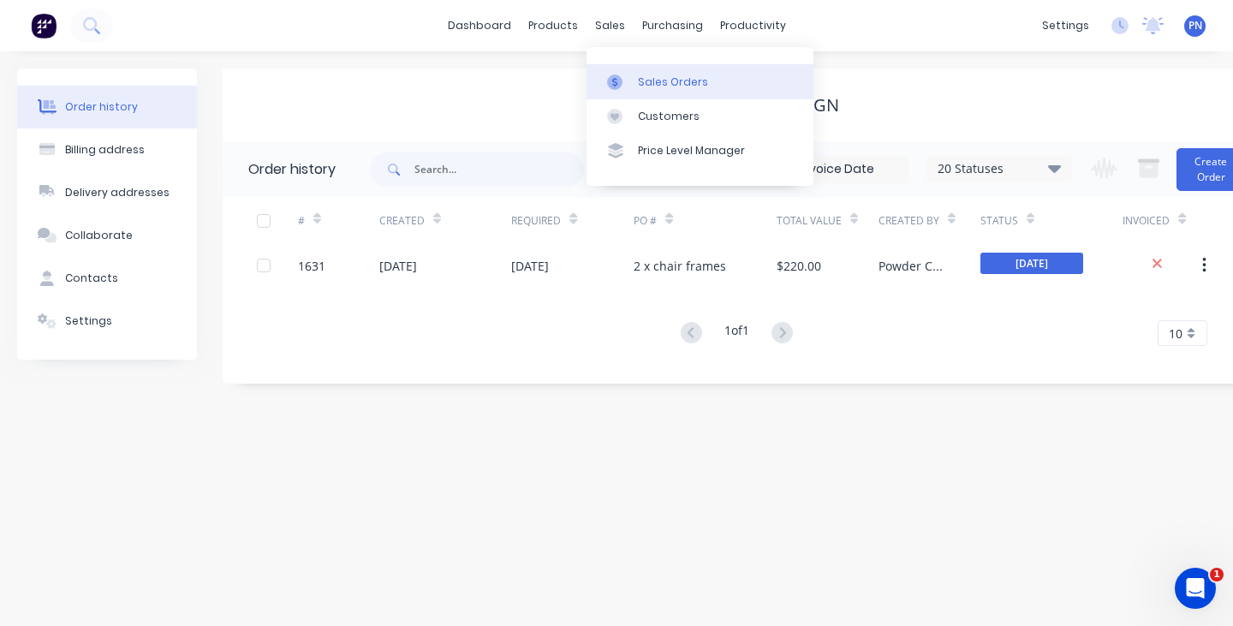
click at [665, 87] on div "Sales Orders" at bounding box center [673, 81] width 70 height 15
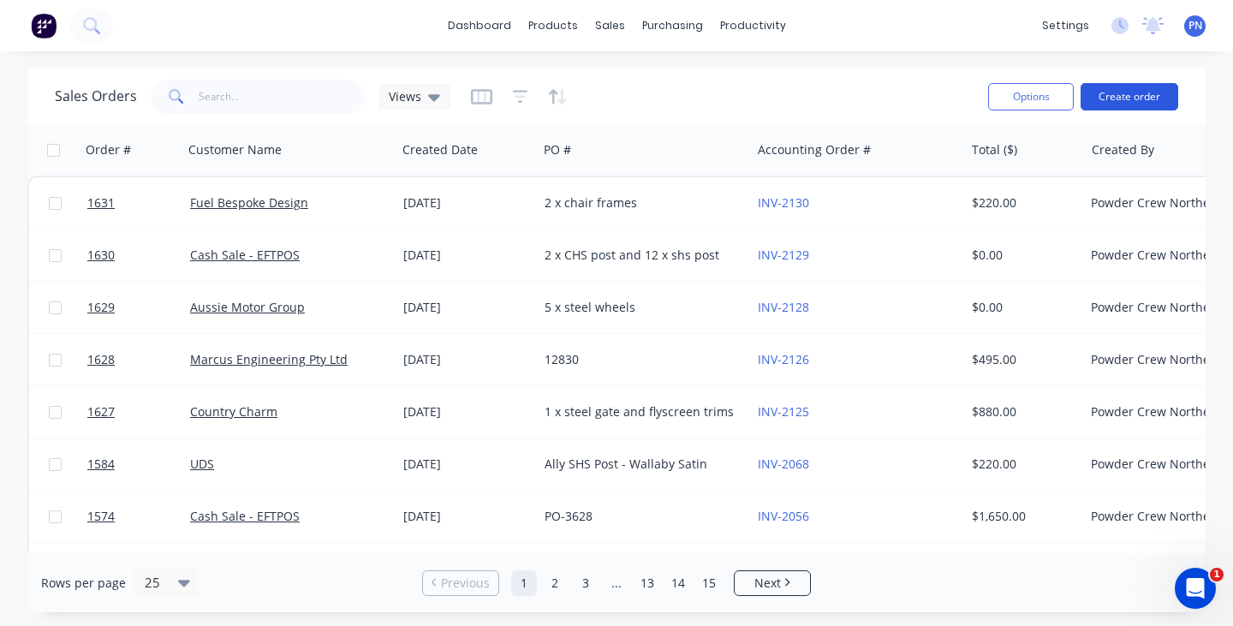
click at [1130, 94] on button "Create order" at bounding box center [1130, 96] width 98 height 27
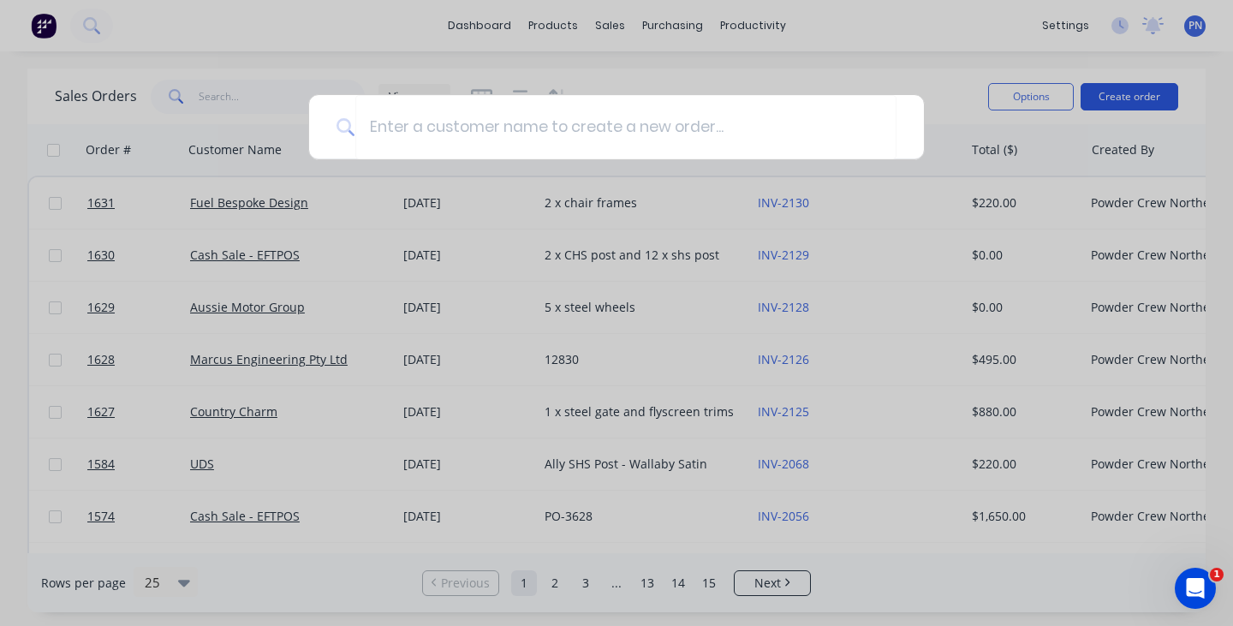
click at [1130, 94] on div at bounding box center [616, 313] width 1233 height 626
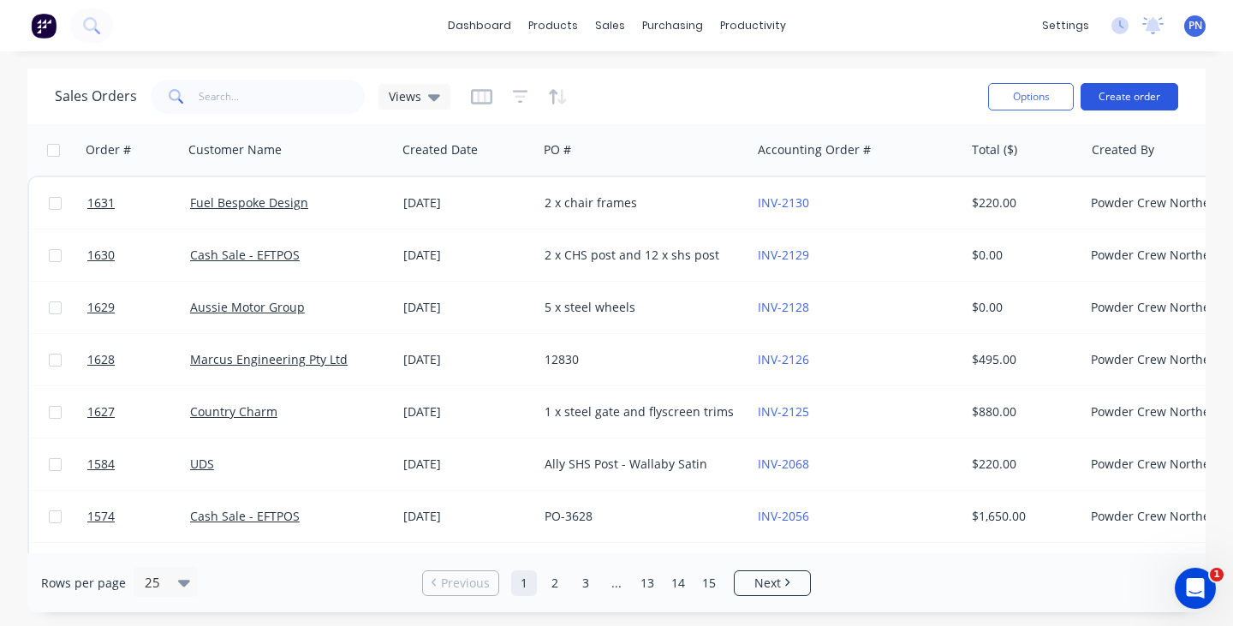
click at [1130, 94] on button "Create order" at bounding box center [1130, 96] width 98 height 27
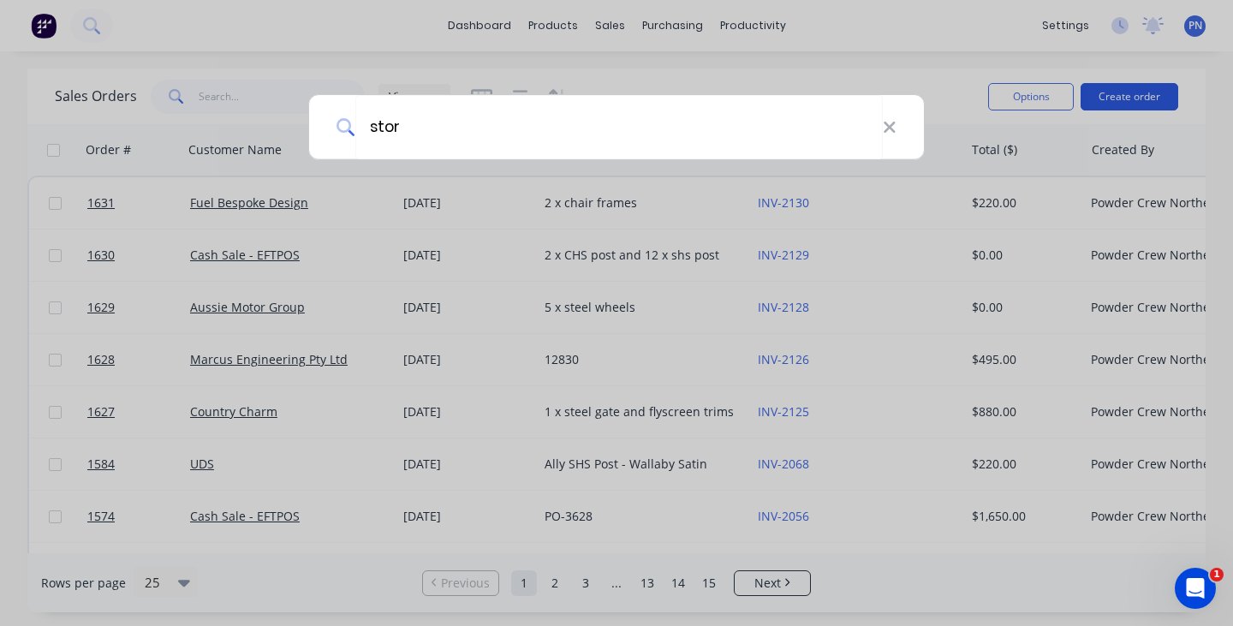
type input "store"
click at [1134, 94] on div "store" at bounding box center [616, 313] width 1233 height 626
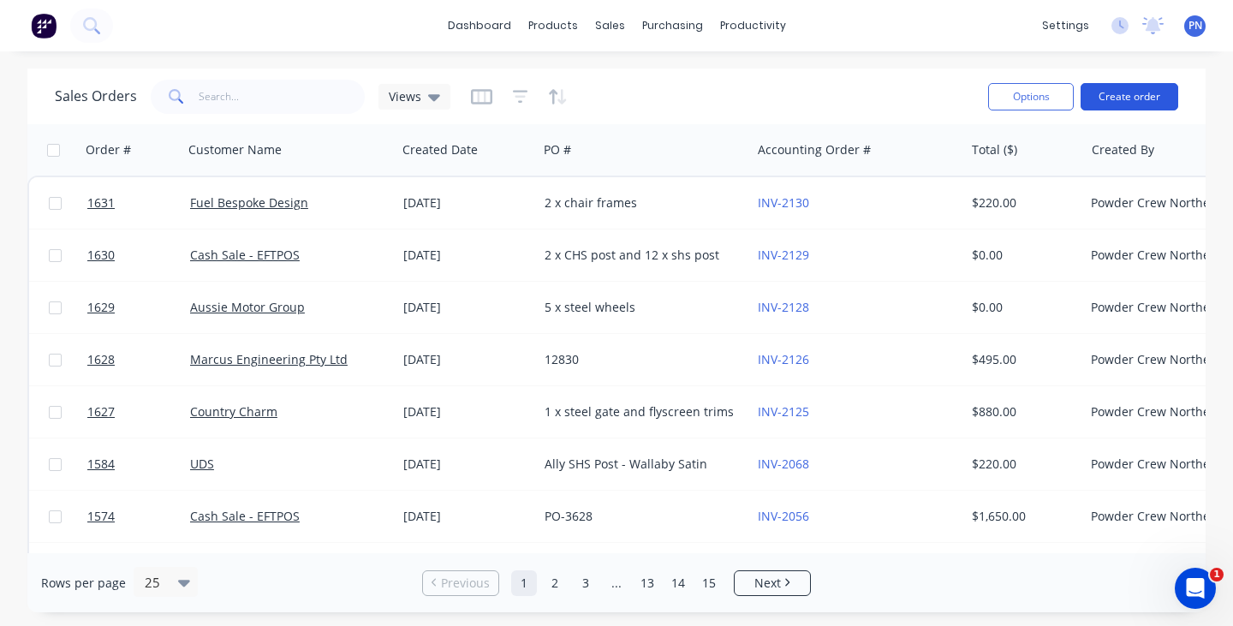
click at [1147, 93] on button "Create order" at bounding box center [1130, 96] width 98 height 27
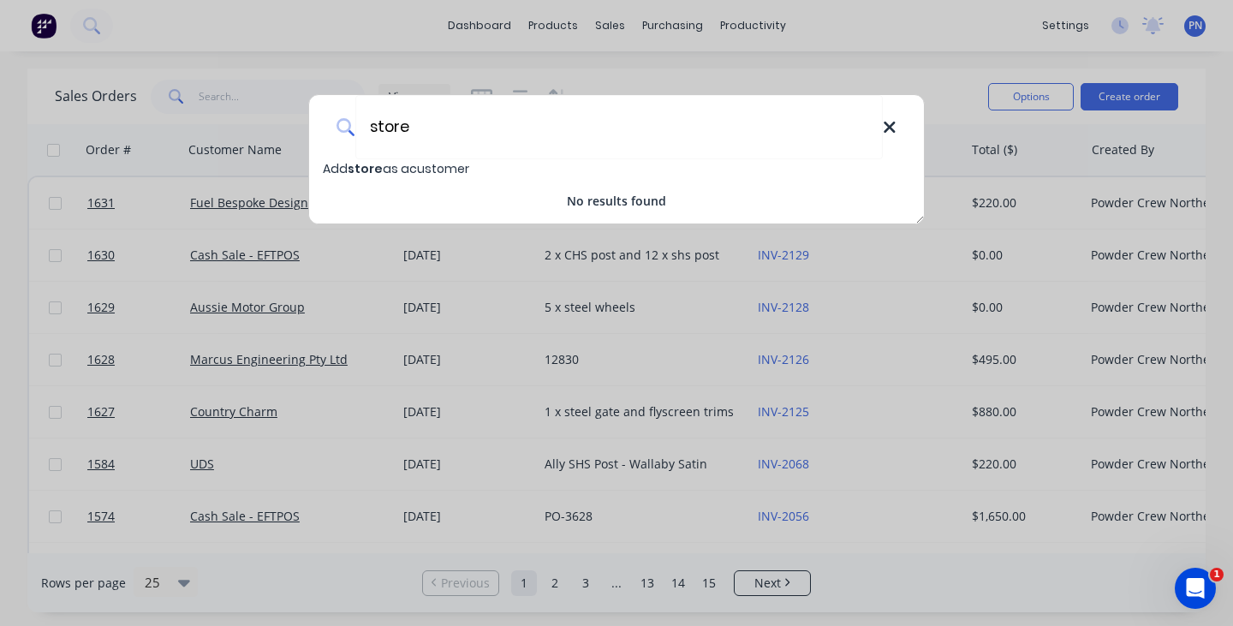
type input "store"
click at [894, 134] on icon at bounding box center [890, 127] width 14 height 19
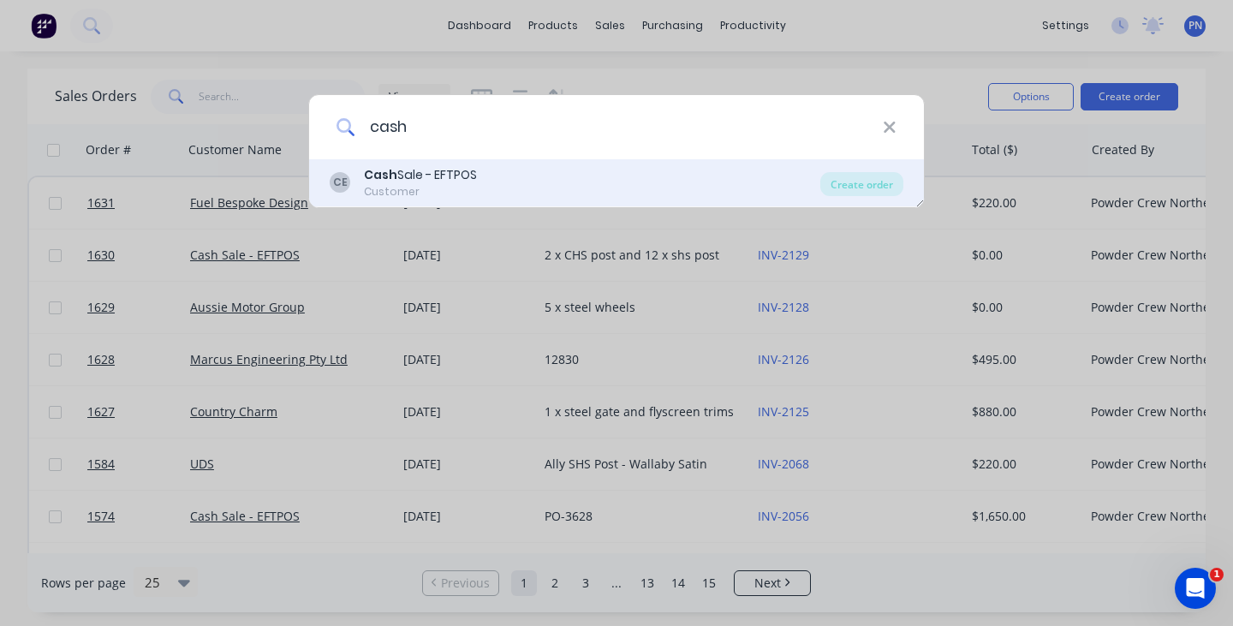
type input "cash"
click at [577, 180] on div "[PERSON_NAME] Sale - EFTPOS Customer" at bounding box center [575, 182] width 491 height 33
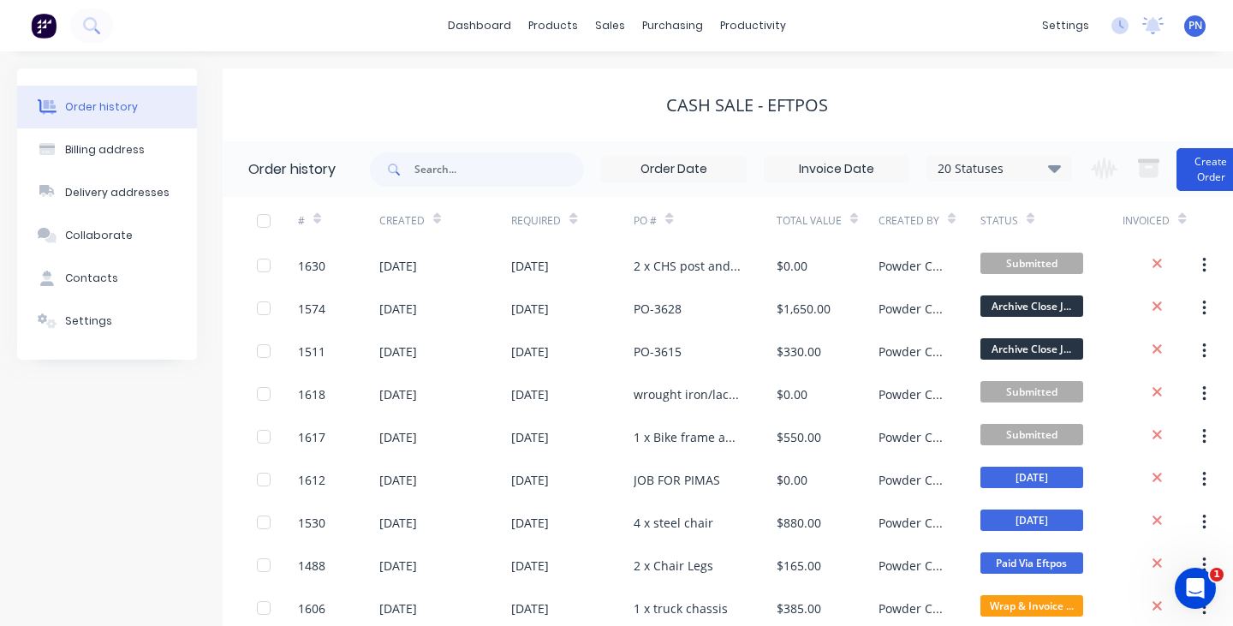
click at [1194, 168] on button "Create Order" at bounding box center [1211, 169] width 69 height 43
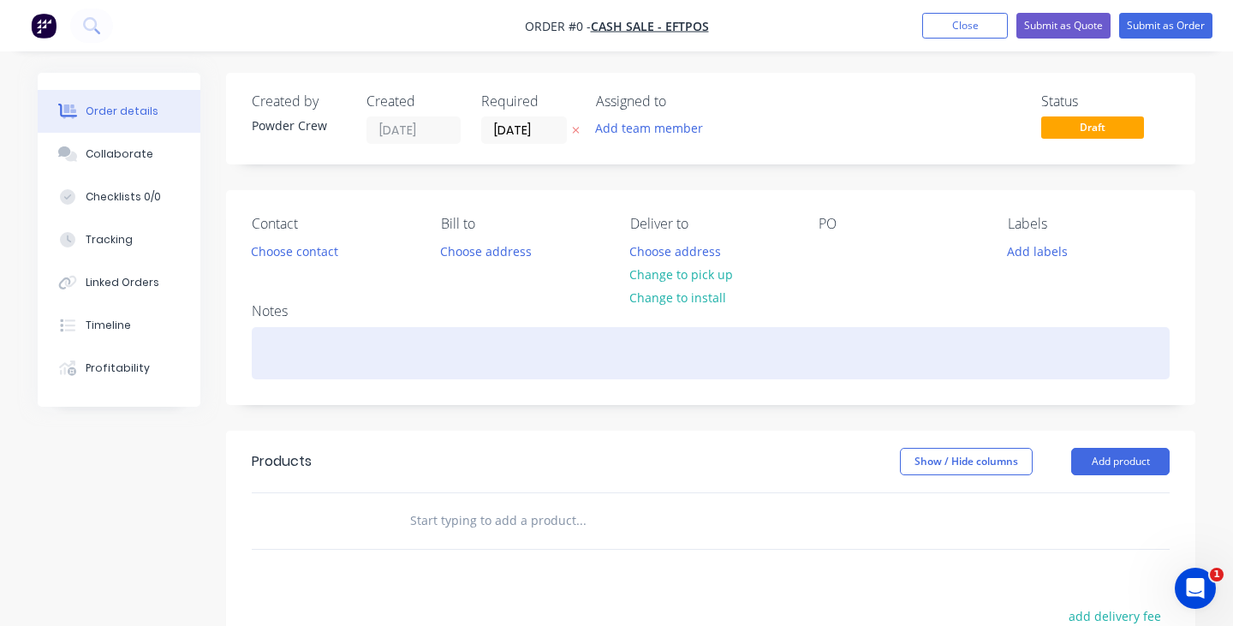
click at [331, 355] on div at bounding box center [711, 353] width 918 height 52
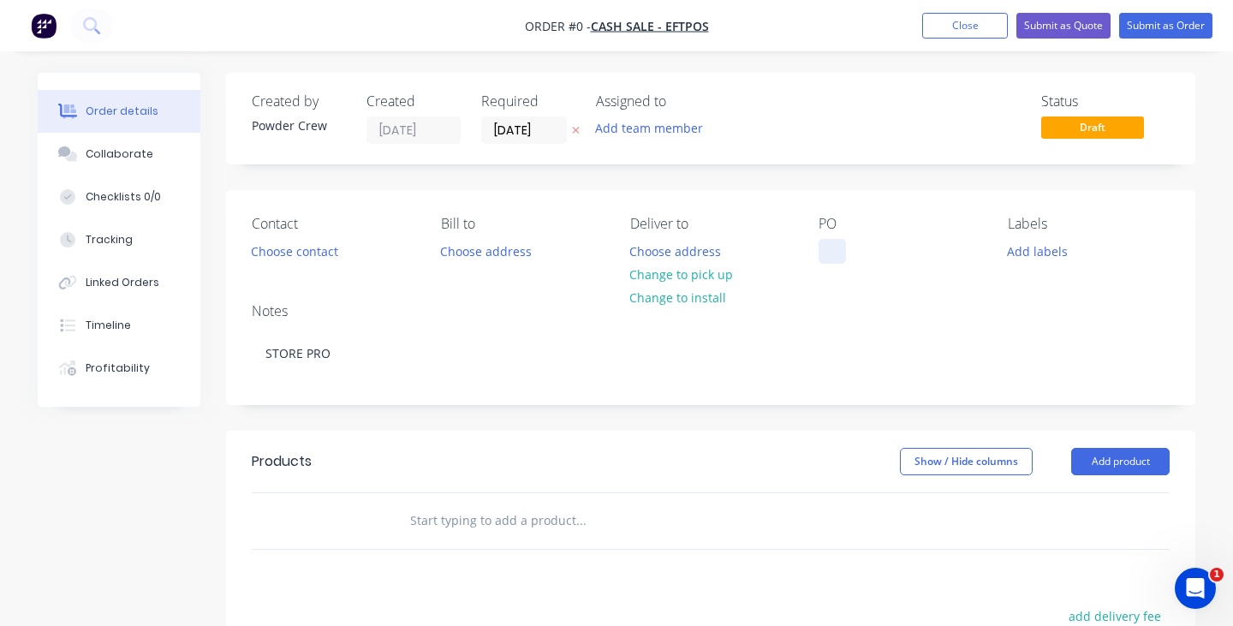
click at [836, 245] on div "Order details Collaborate Checklists 0/0 Tracking Linked Orders Timeline Profit…" at bounding box center [617, 530] width 1192 height 914
click at [872, 258] on div "STORE PRO" at bounding box center [865, 251] width 92 height 25
click at [873, 258] on div "STORE PRO" at bounding box center [865, 251] width 92 height 25
copy div "PRO"
click at [861, 245] on div "STORE PRO" at bounding box center [865, 251] width 92 height 25
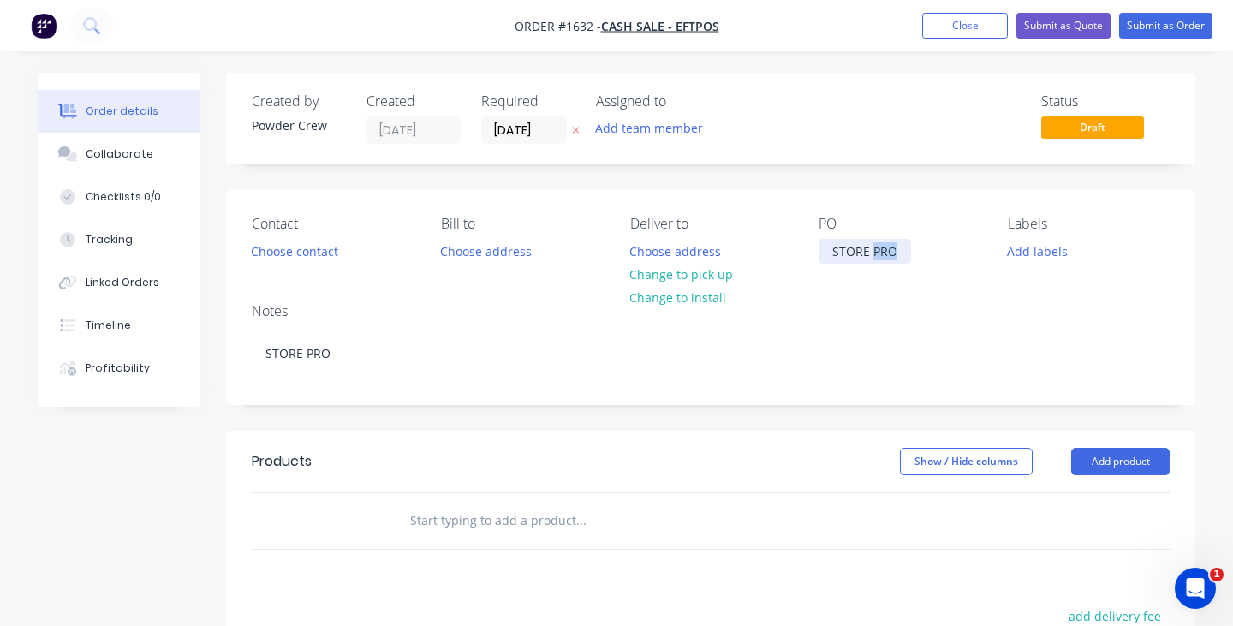
click at [861, 245] on div "STORE PRO" at bounding box center [865, 251] width 92 height 25
copy div "STORE PRO"
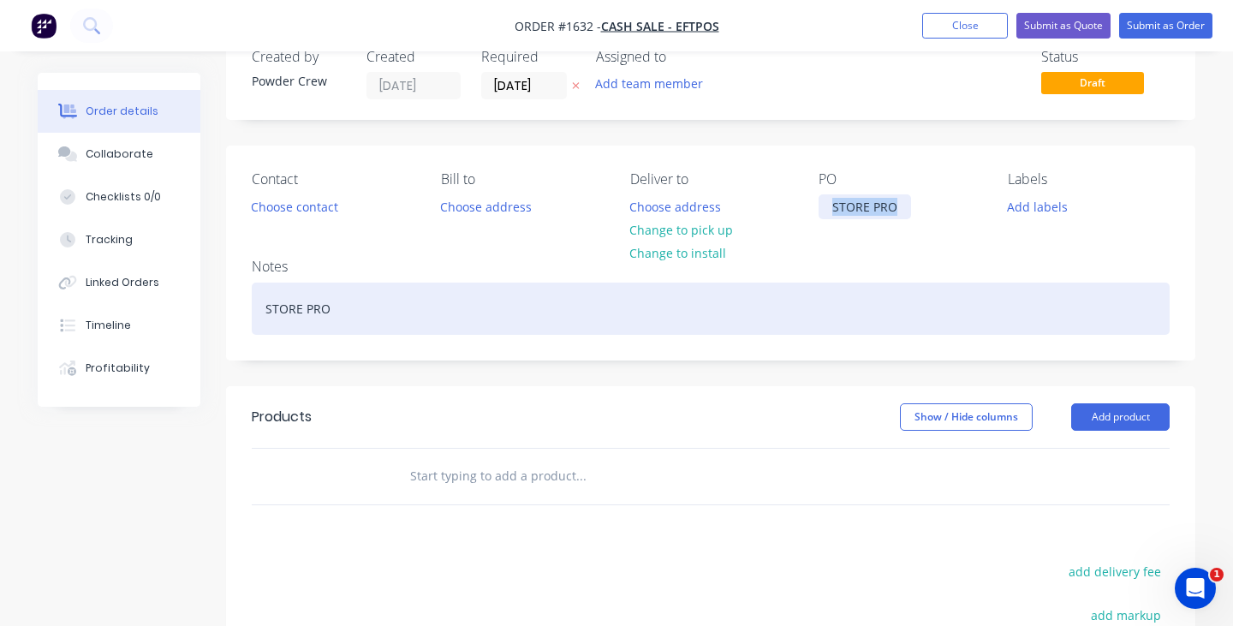
scroll to position [65, 0]
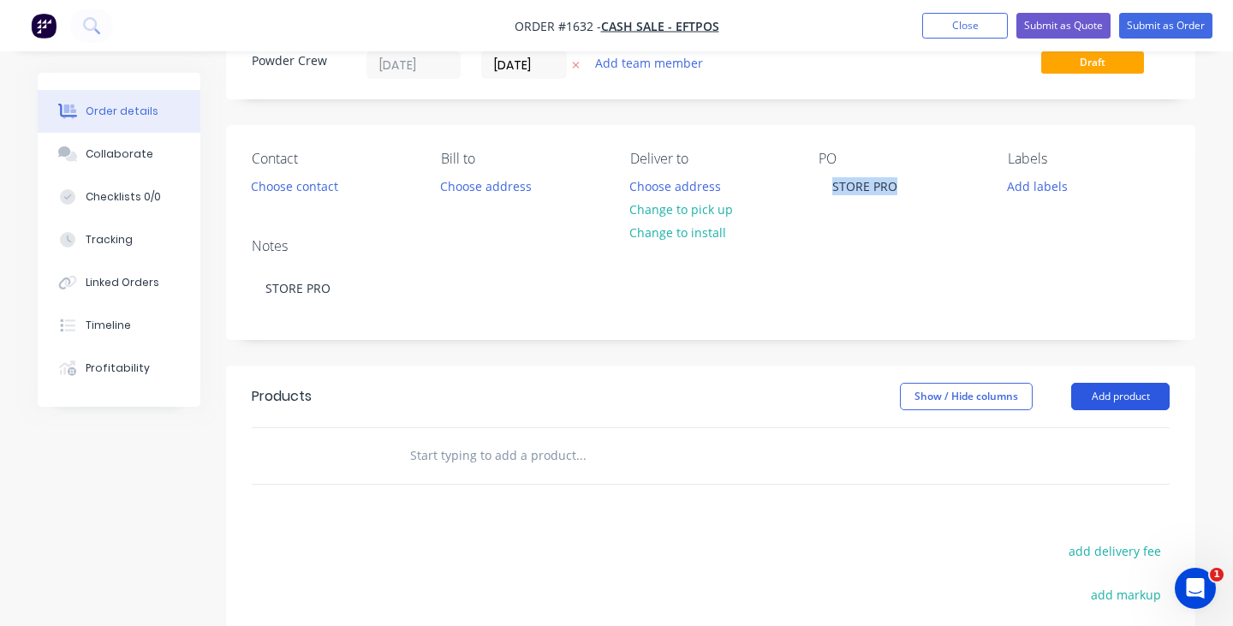
click at [1143, 393] on button "Add product" at bounding box center [1120, 396] width 98 height 27
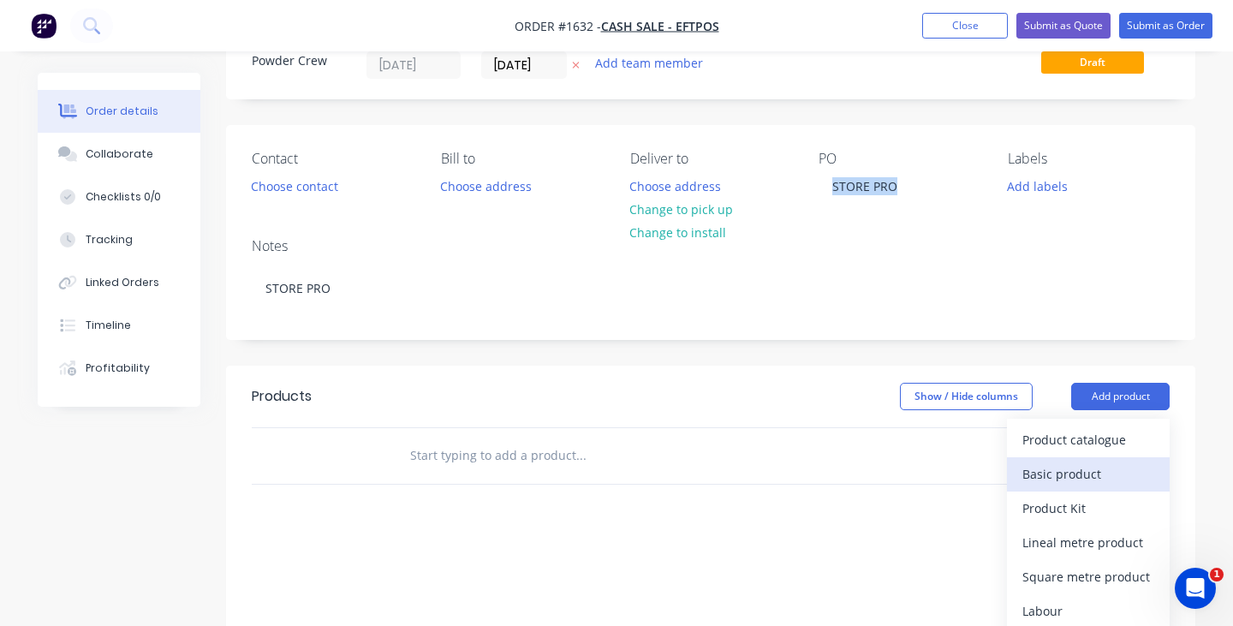
click at [1103, 470] on div "Basic product" at bounding box center [1088, 474] width 132 height 25
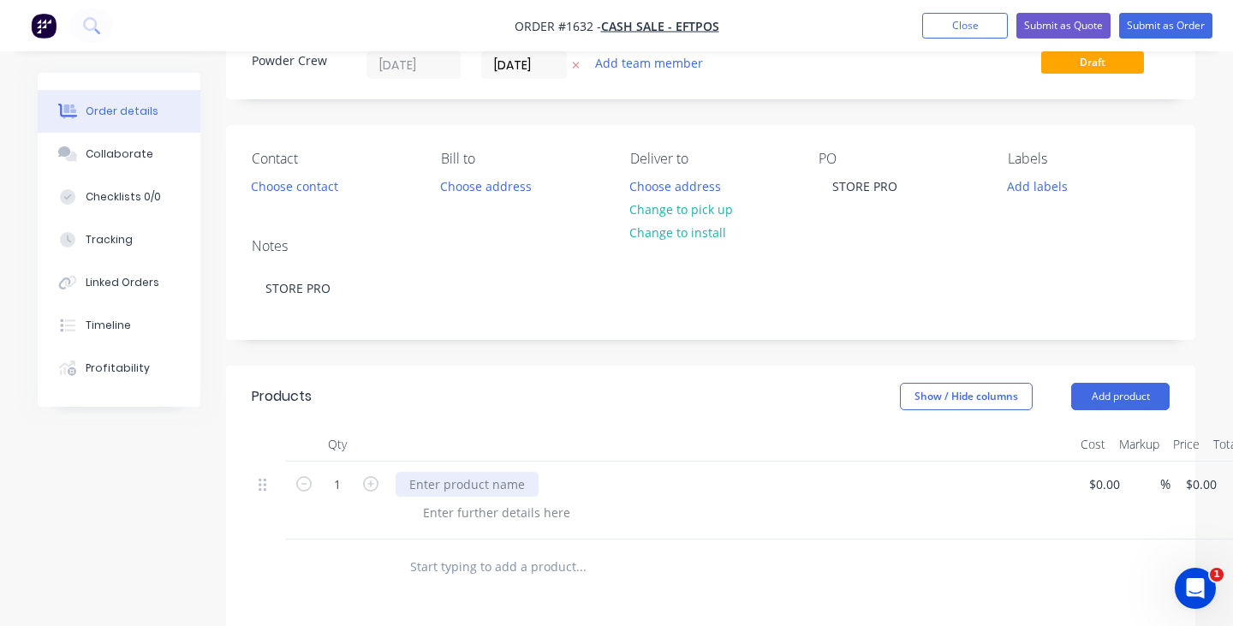
click at [493, 488] on div at bounding box center [467, 484] width 143 height 25
paste div
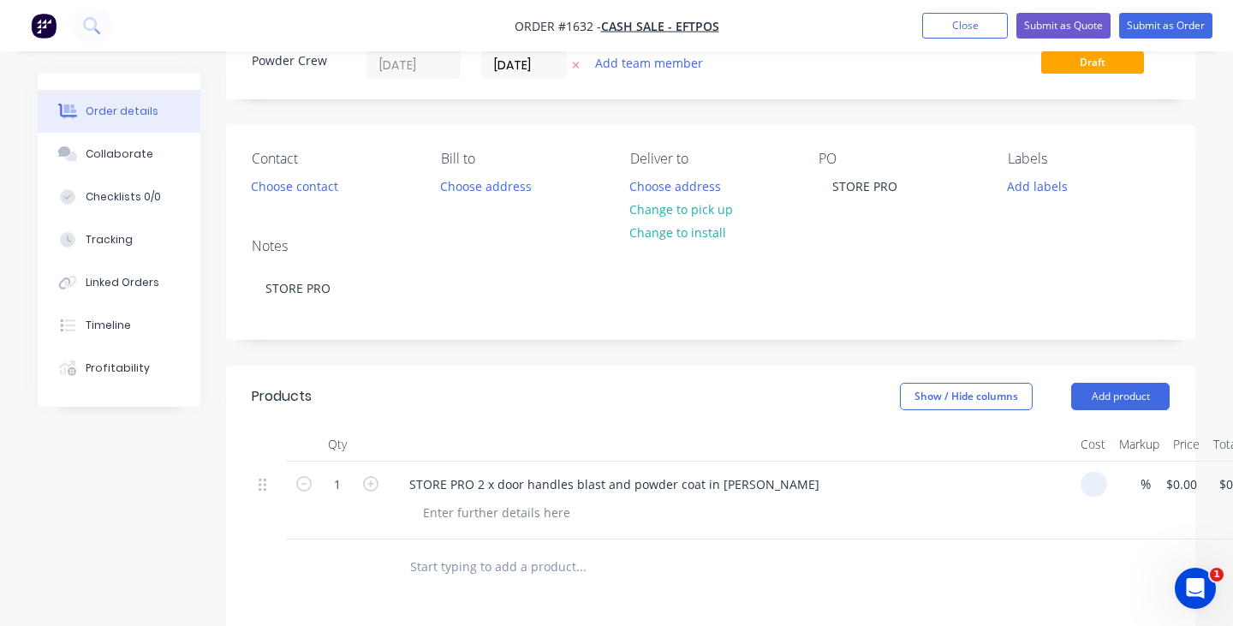
click at [1098, 481] on input at bounding box center [1098, 484] width 20 height 25
type input "$250.00"
click at [1004, 492] on div "STORE PRO 2 x door handles blast and powder coat in [PERSON_NAME]" at bounding box center [731, 484] width 671 height 25
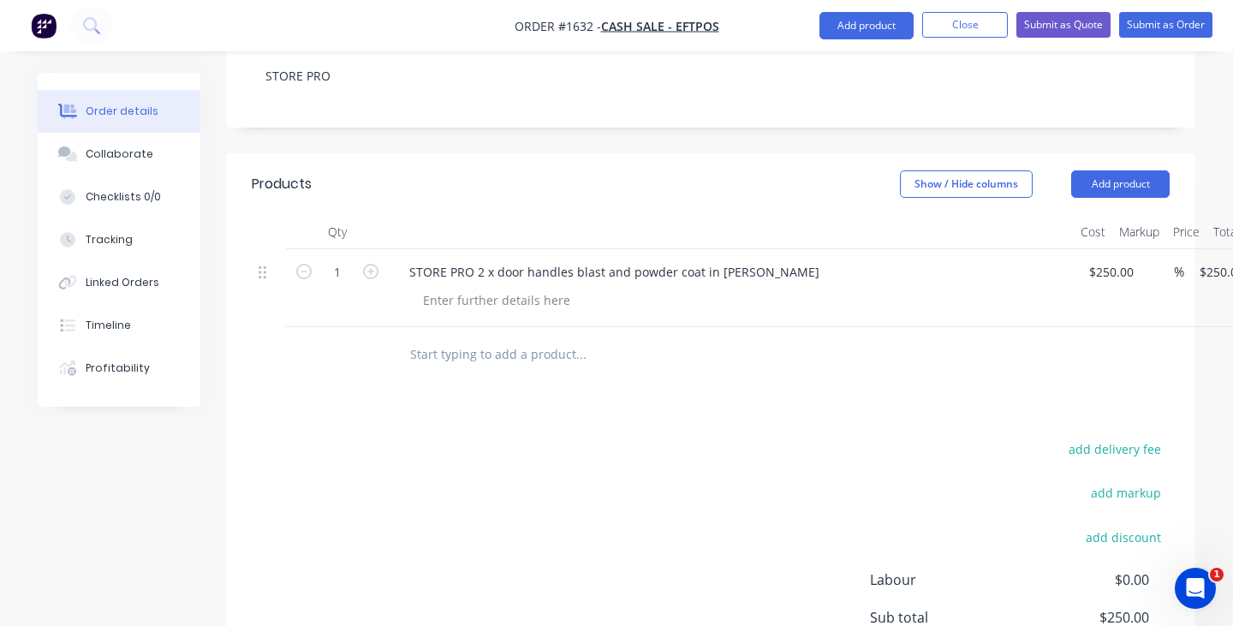
scroll to position [32, 0]
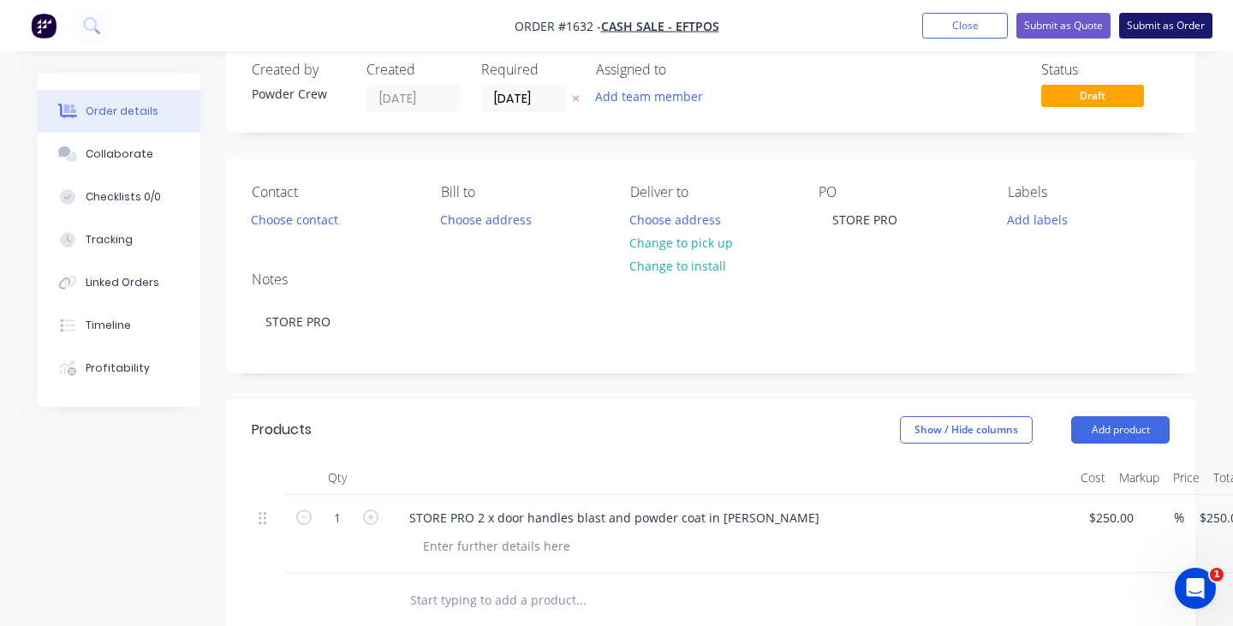
click at [1172, 26] on button "Submit as Order" at bounding box center [1165, 26] width 93 height 26
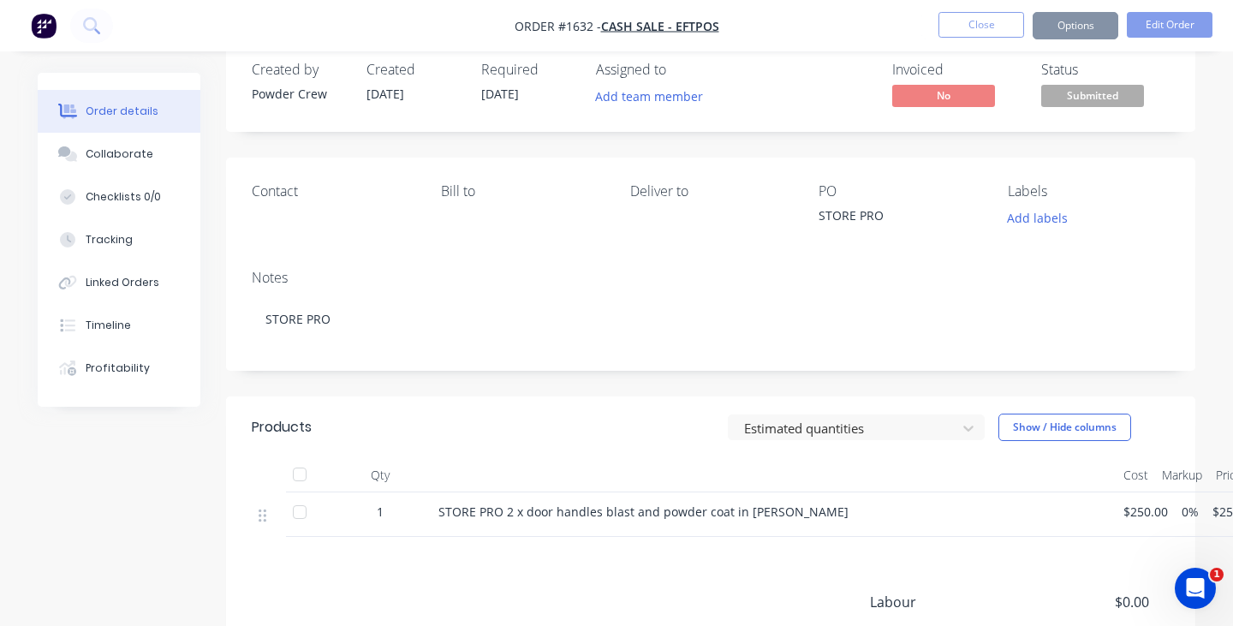
scroll to position [0, 0]
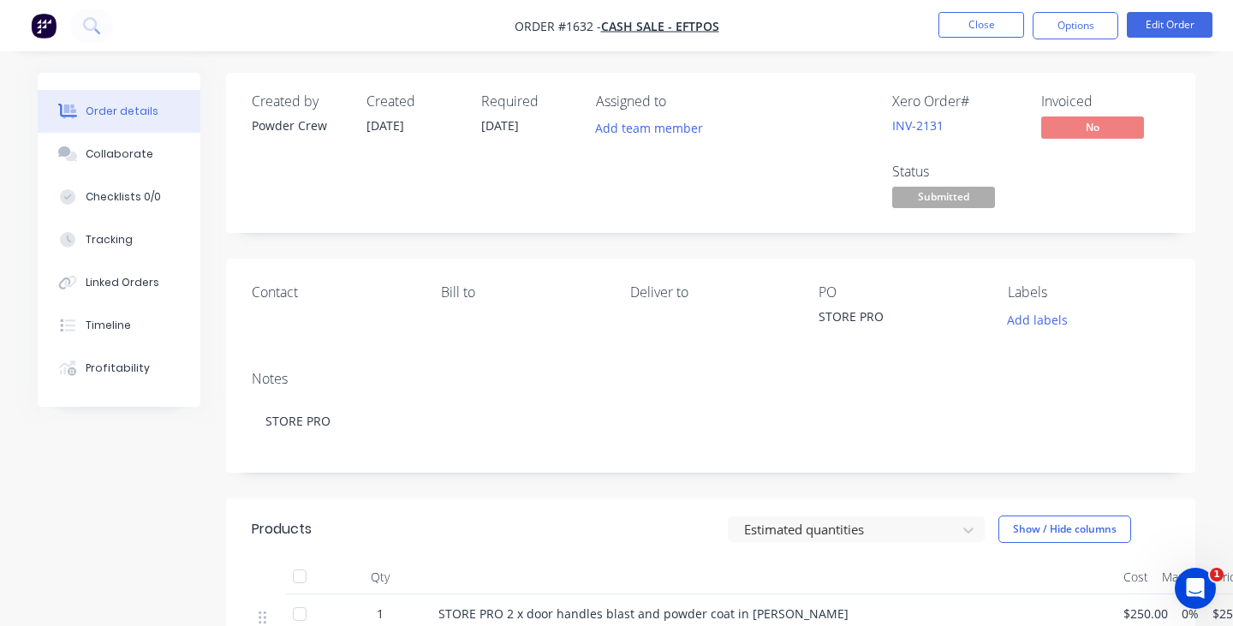
click at [981, 200] on span "Submitted" at bounding box center [943, 197] width 103 height 21
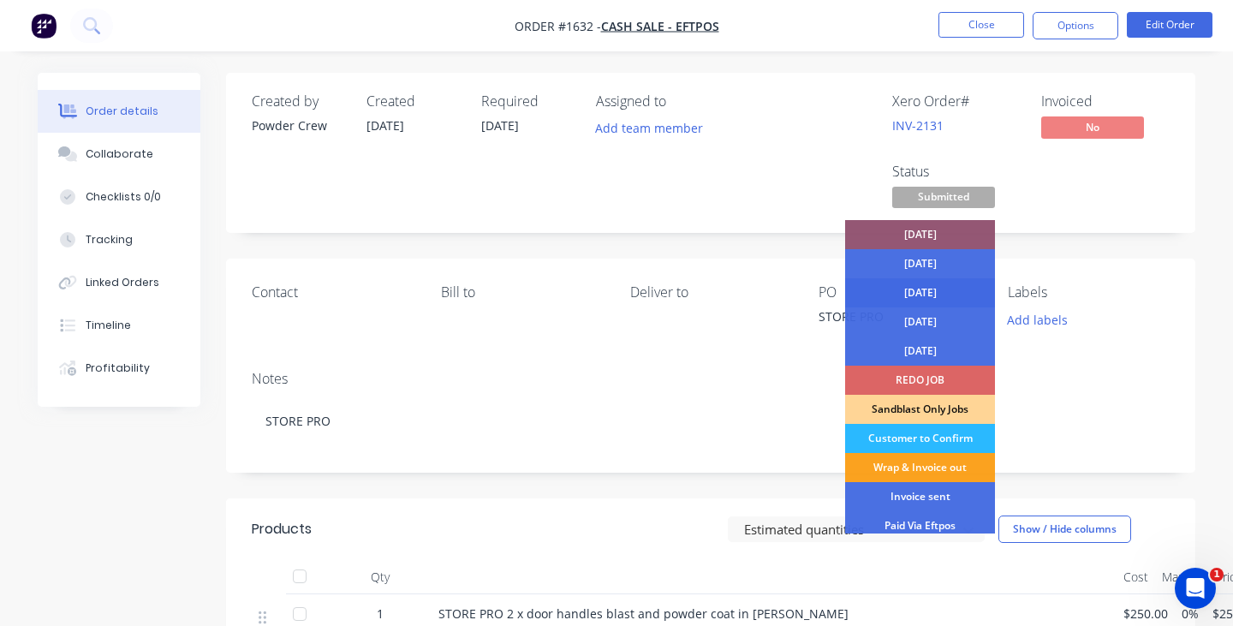
click at [948, 288] on div "[DATE]" at bounding box center [920, 292] width 150 height 29
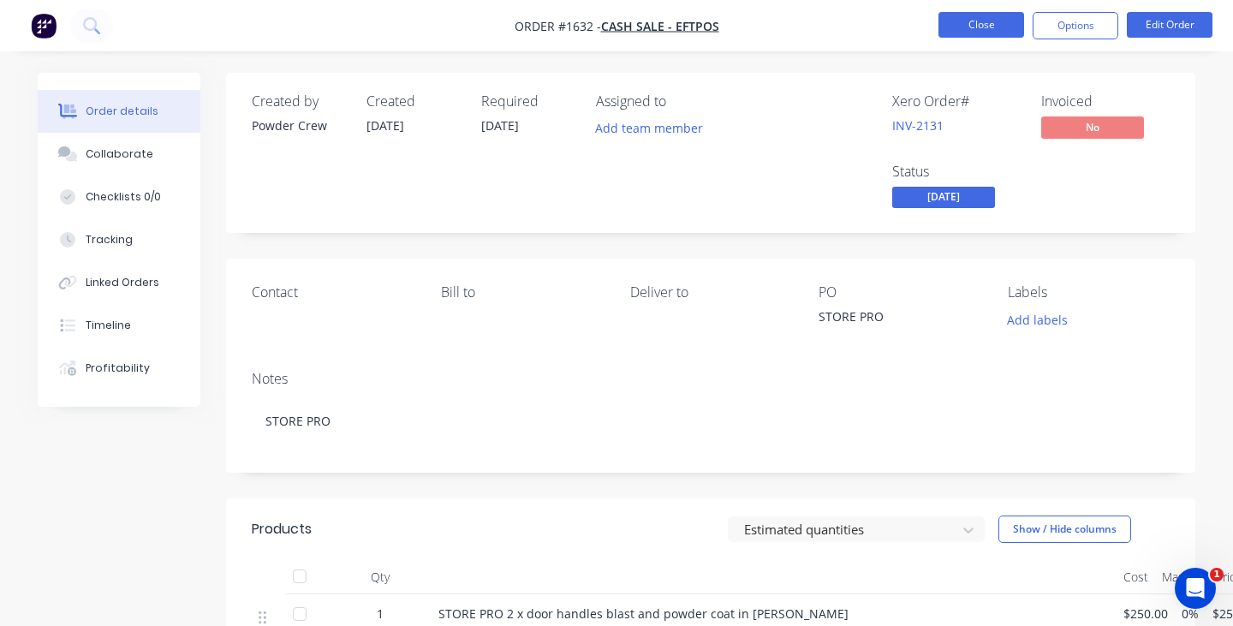
click at [986, 30] on button "Close" at bounding box center [982, 25] width 86 height 26
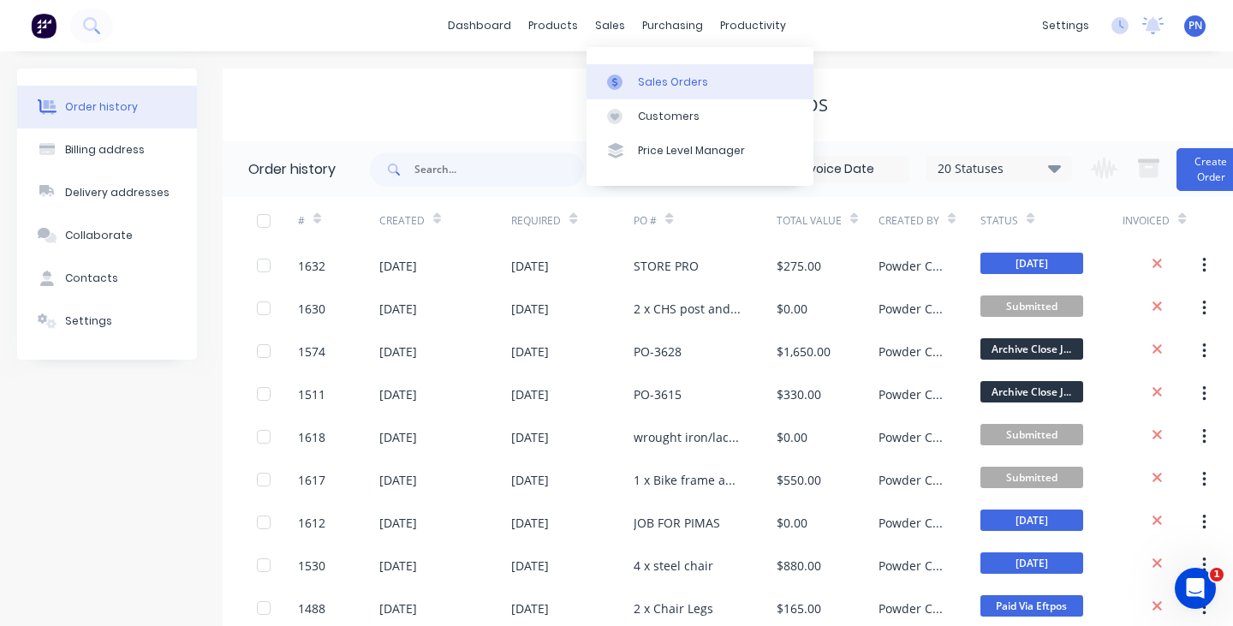
click at [652, 83] on div "Sales Orders" at bounding box center [673, 81] width 70 height 15
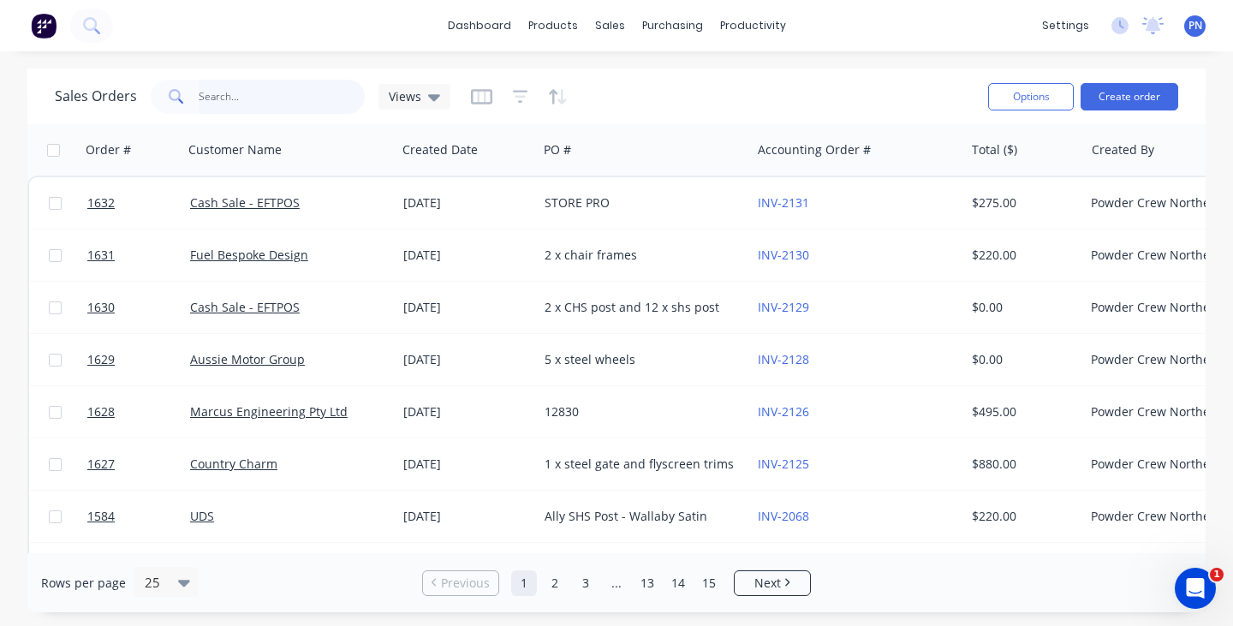
click at [266, 99] on input "text" at bounding box center [282, 97] width 167 height 34
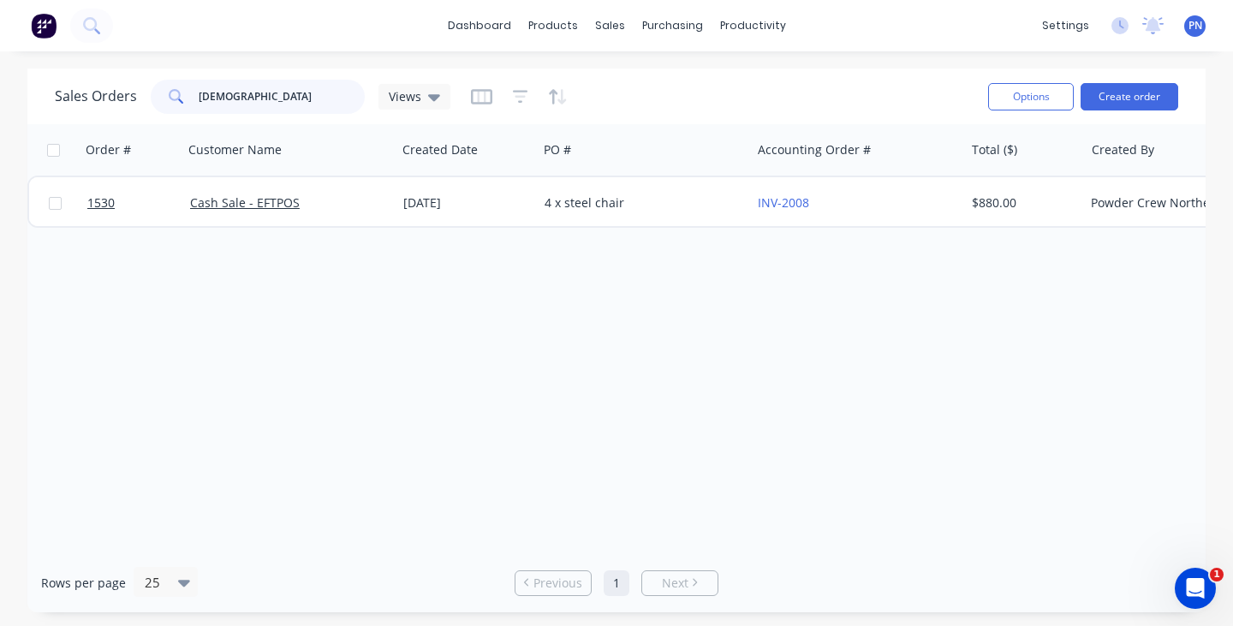
type input "paper"
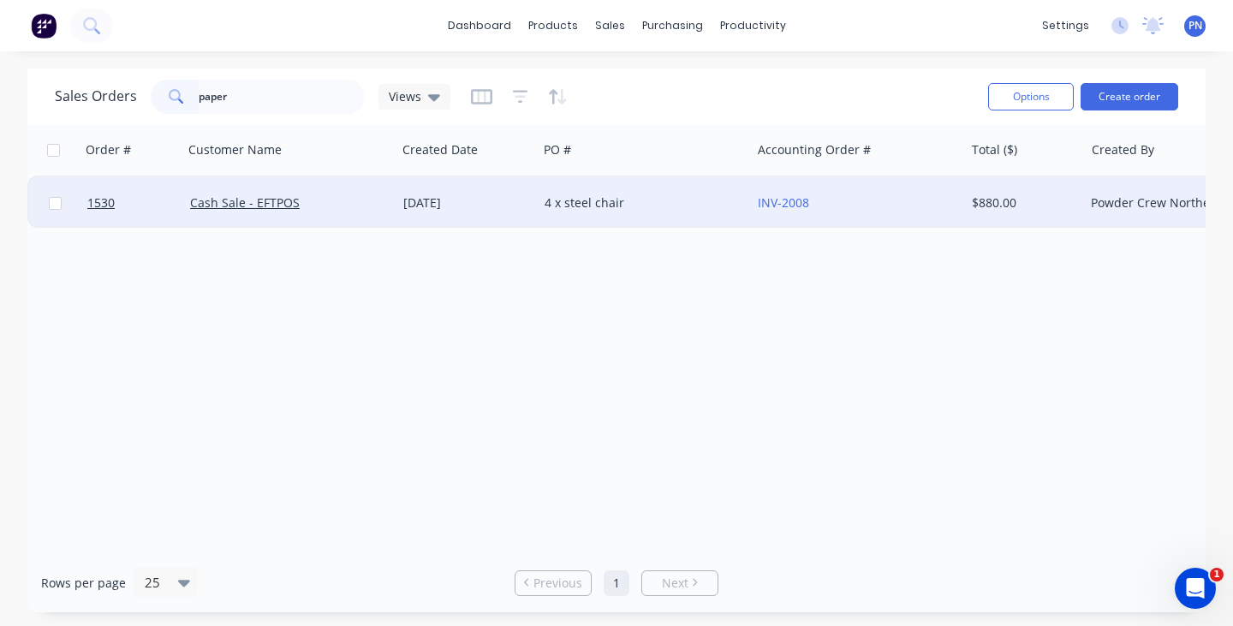
click at [337, 203] on div "Cash Sale - EFTPOS" at bounding box center [285, 202] width 190 height 17
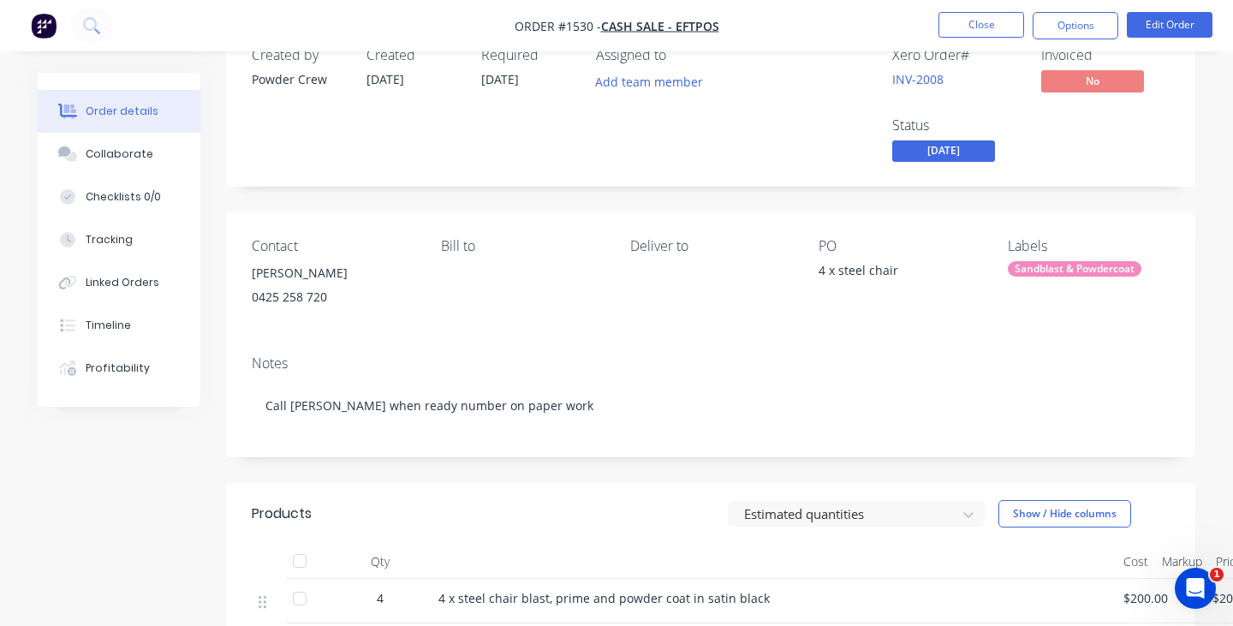
scroll to position [39, 0]
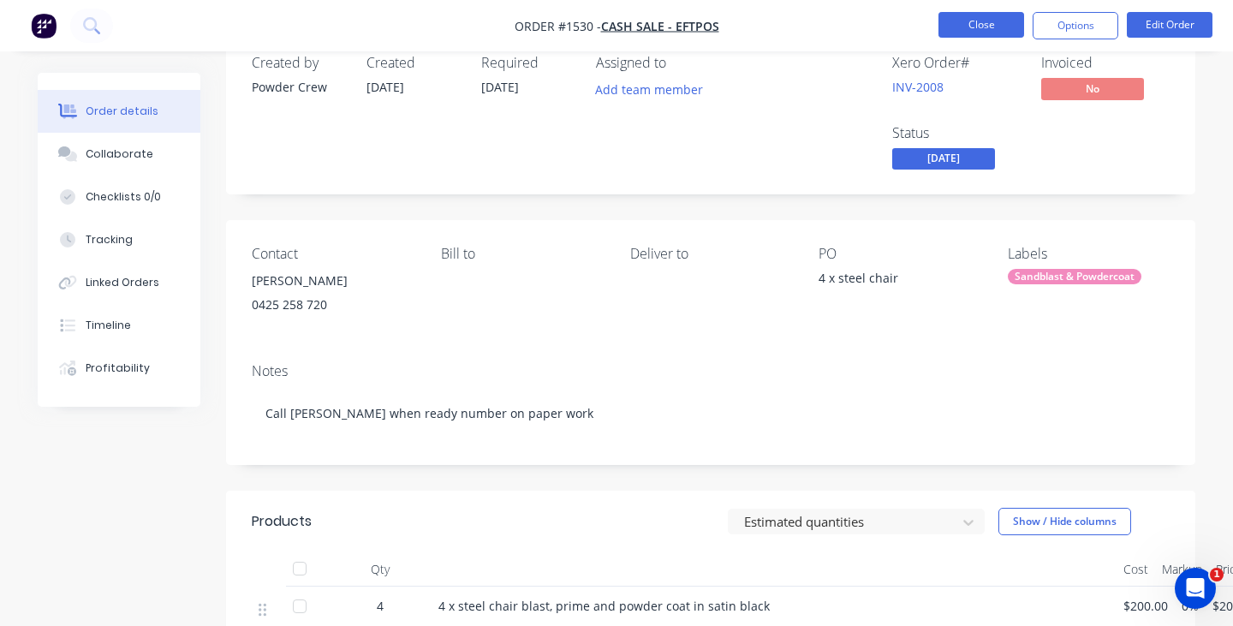
click at [972, 23] on button "Close" at bounding box center [982, 25] width 86 height 26
